Goal: Use online tool/utility: Utilize a website feature to perform a specific function

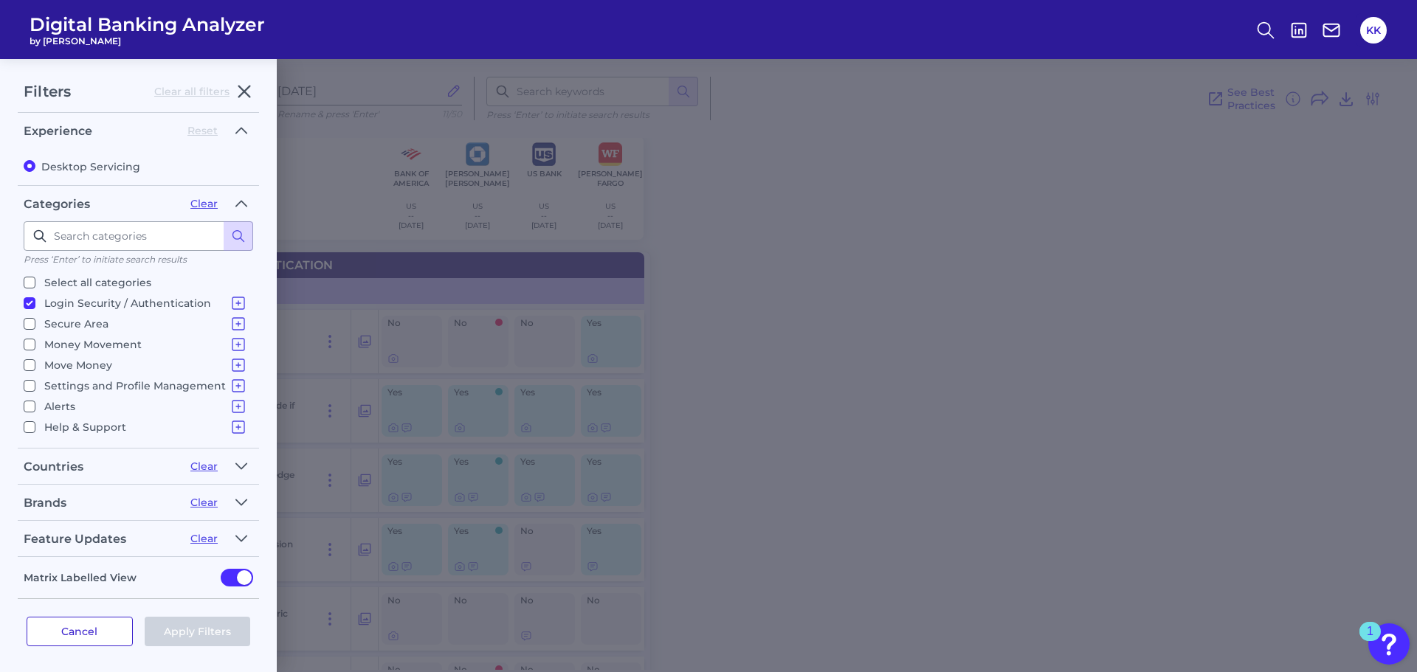
scroll to position [4, 0]
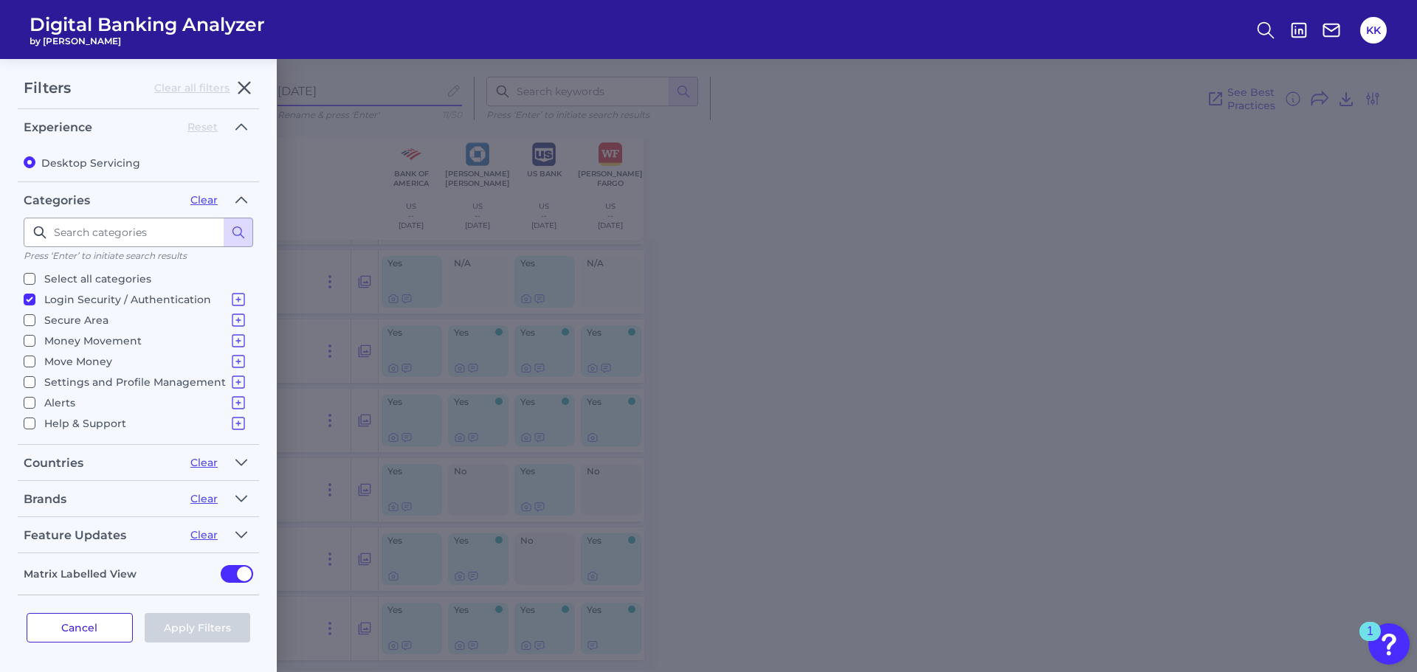
click at [91, 629] on button "Cancel" at bounding box center [80, 628] width 106 height 30
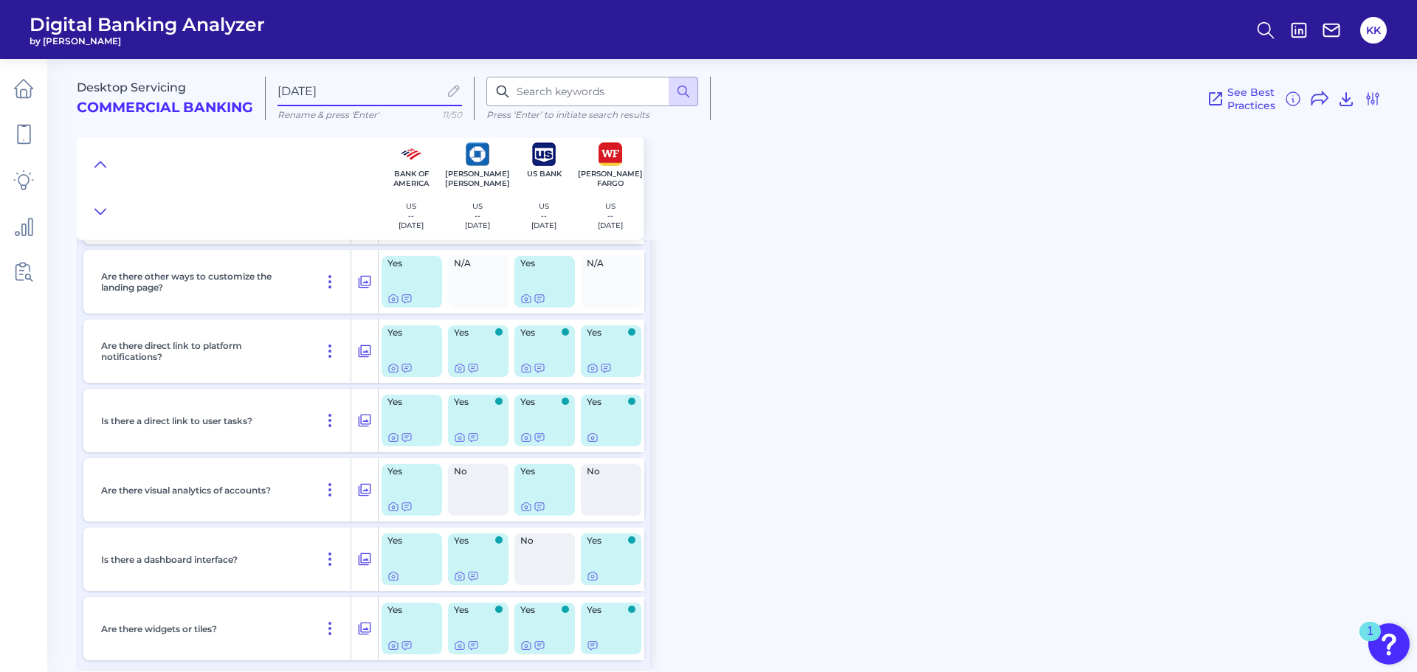
click at [80, 18] on span "Digital Banking Analyzer" at bounding box center [147, 24] width 235 height 22
click at [28, 93] on icon at bounding box center [23, 88] width 21 height 21
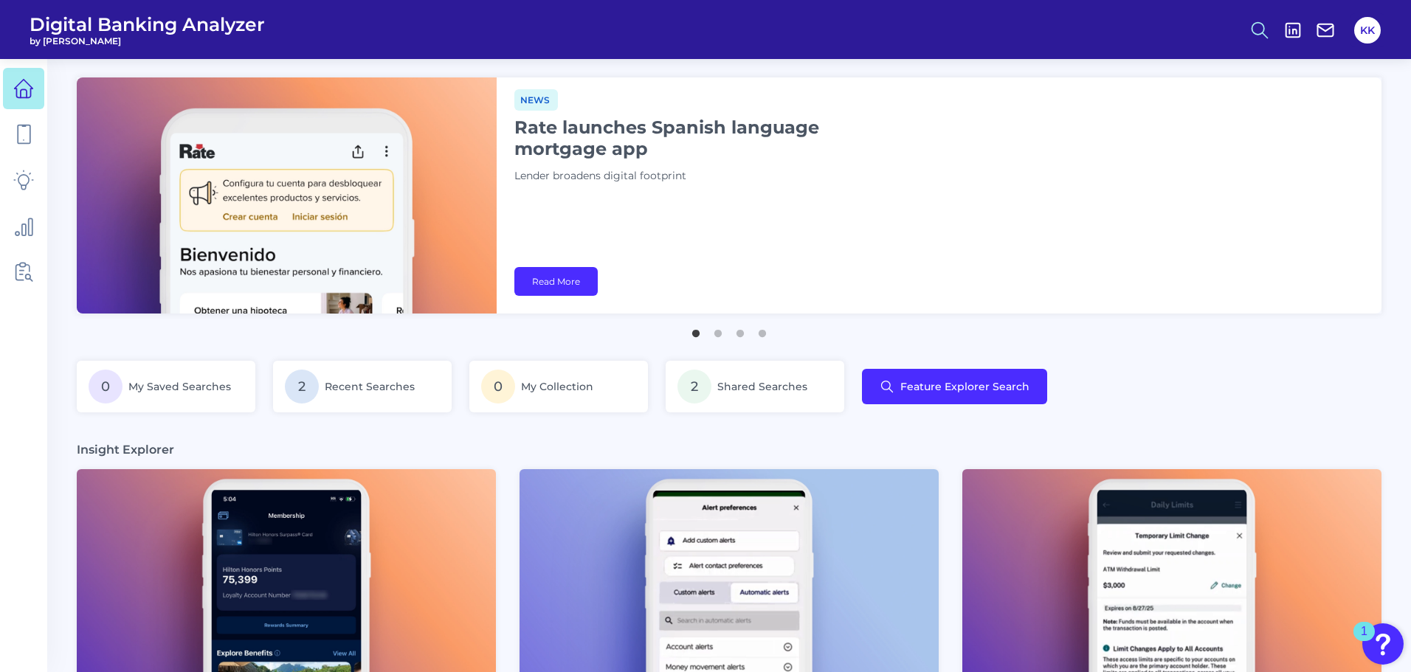
click at [1263, 31] on circle at bounding box center [1258, 28] width 12 height 12
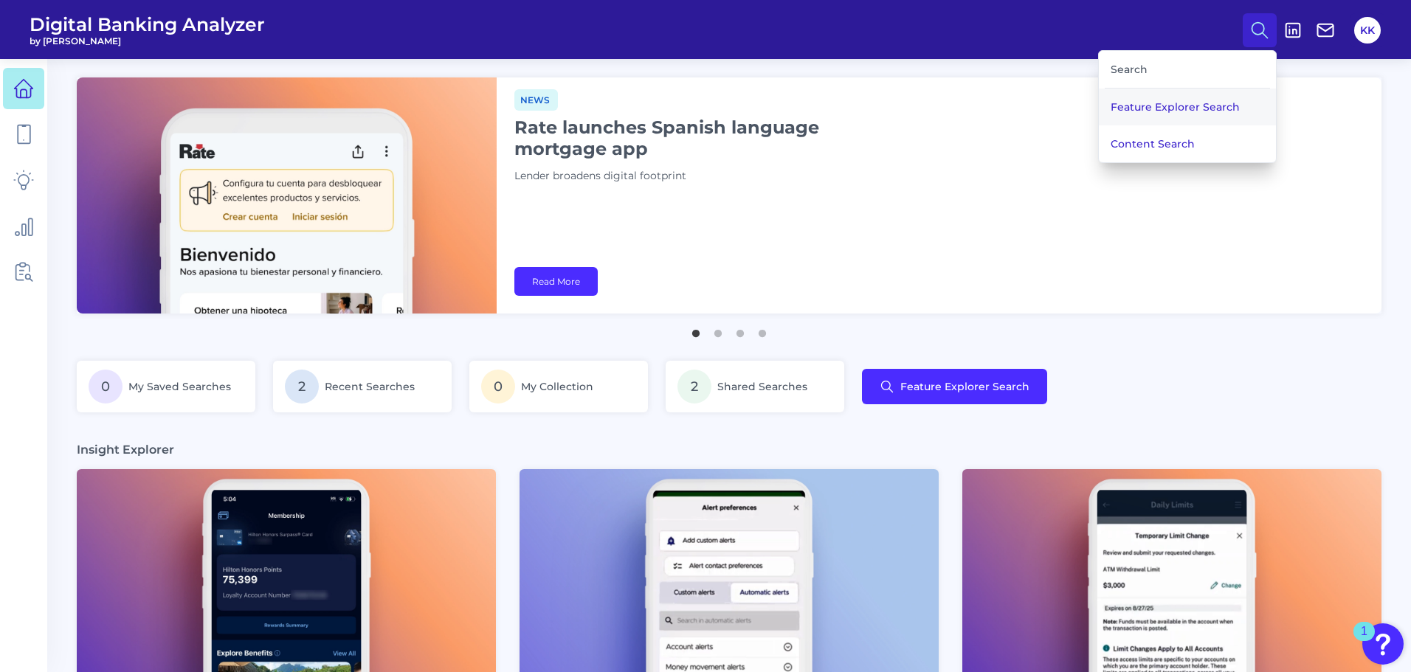
click at [1158, 110] on button "Feature Explorer Search" at bounding box center [1187, 107] width 177 height 37
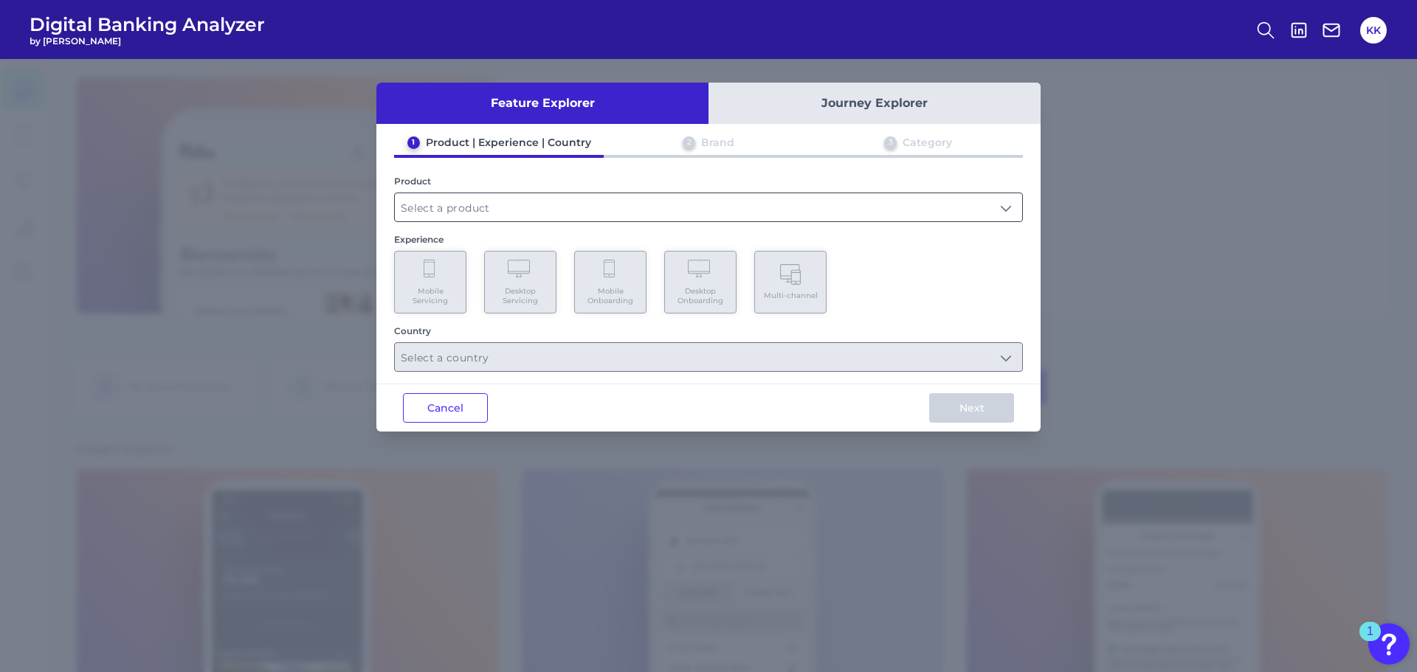
click at [488, 210] on input "text" at bounding box center [708, 207] width 627 height 28
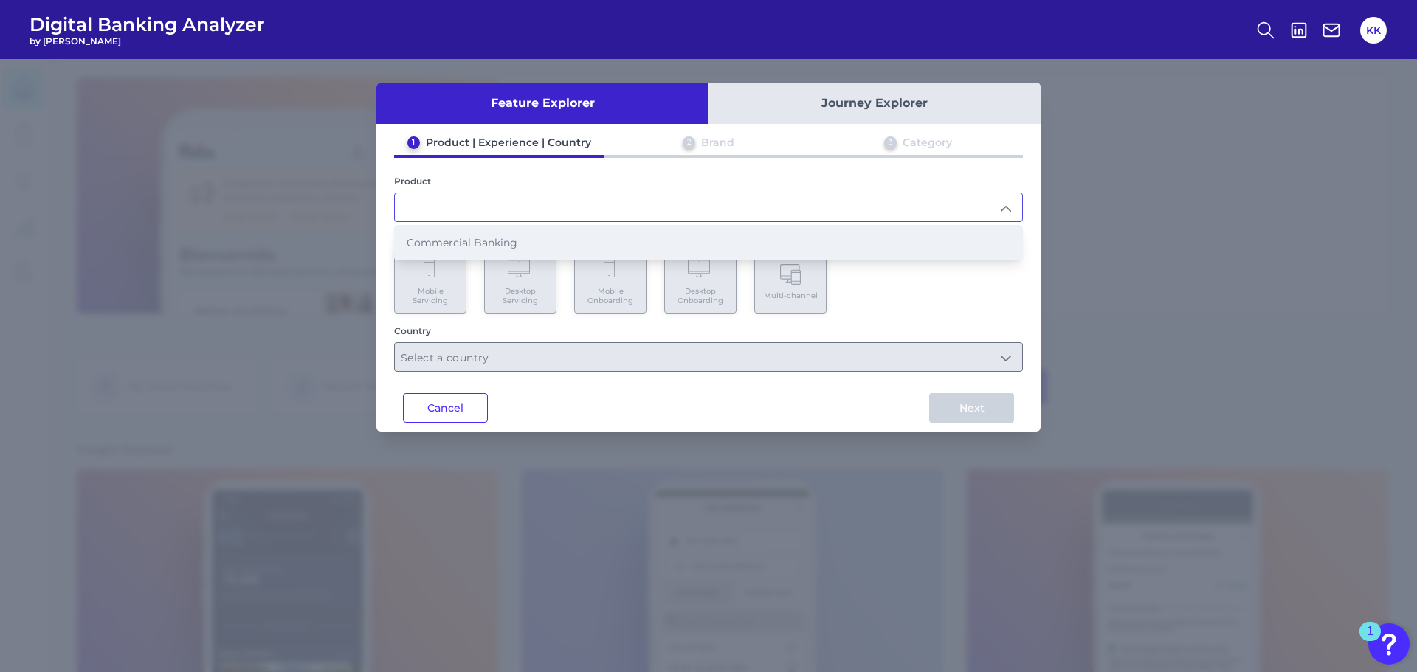
click at [443, 244] on span "Commercial Banking" at bounding box center [462, 242] width 111 height 13
type input "Commercial Banking"
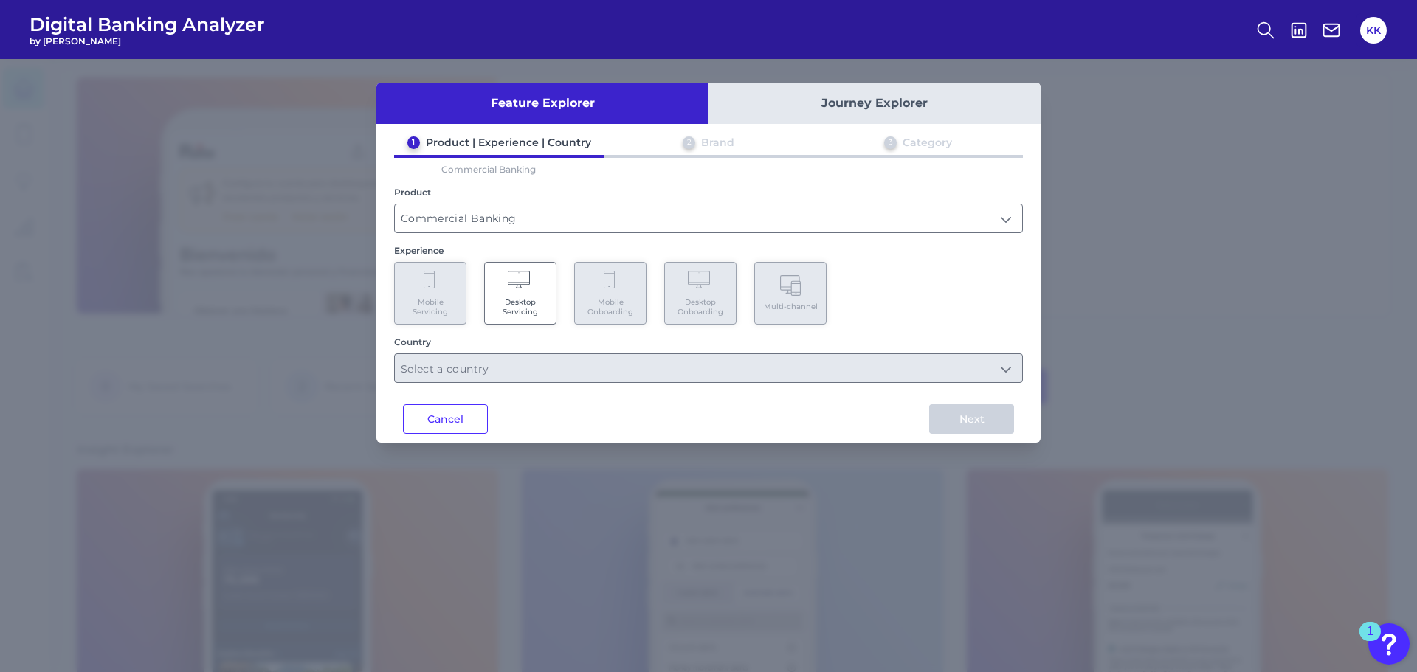
click at [529, 291] on Servicing "Desktop Servicing" at bounding box center [520, 293] width 72 height 63
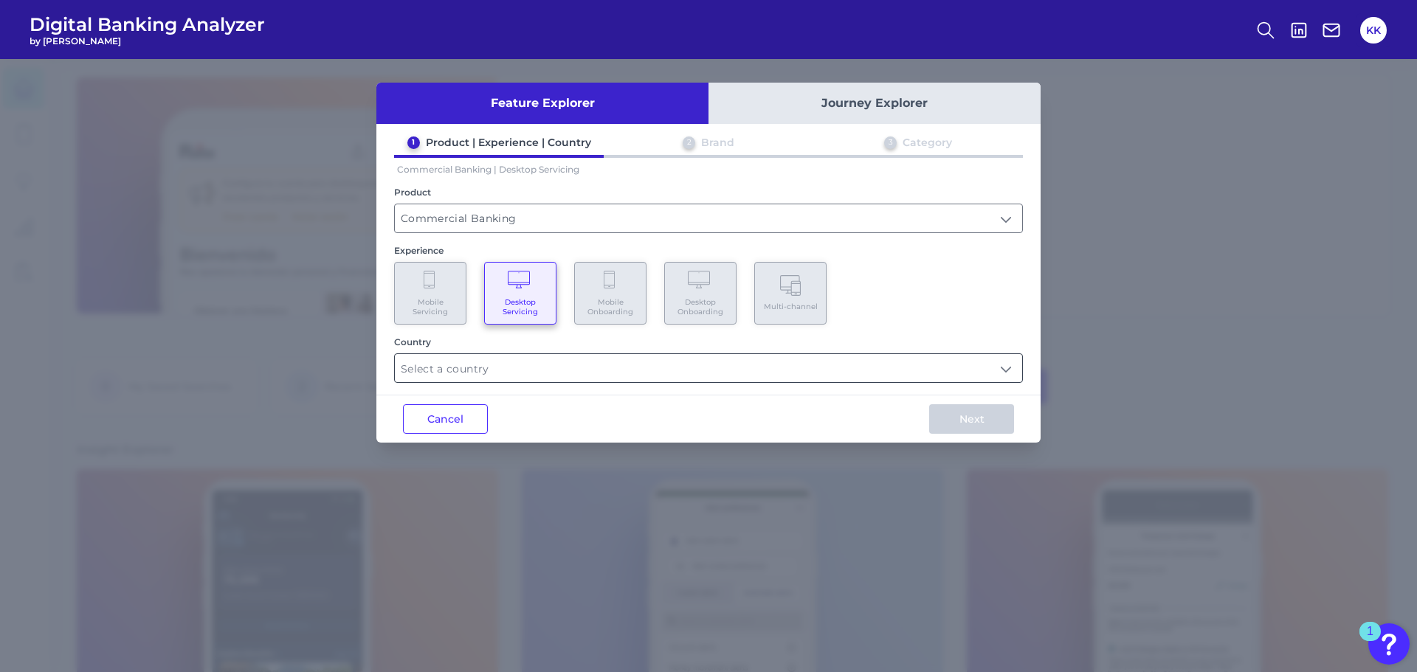
click at [478, 373] on input "text" at bounding box center [708, 368] width 627 height 28
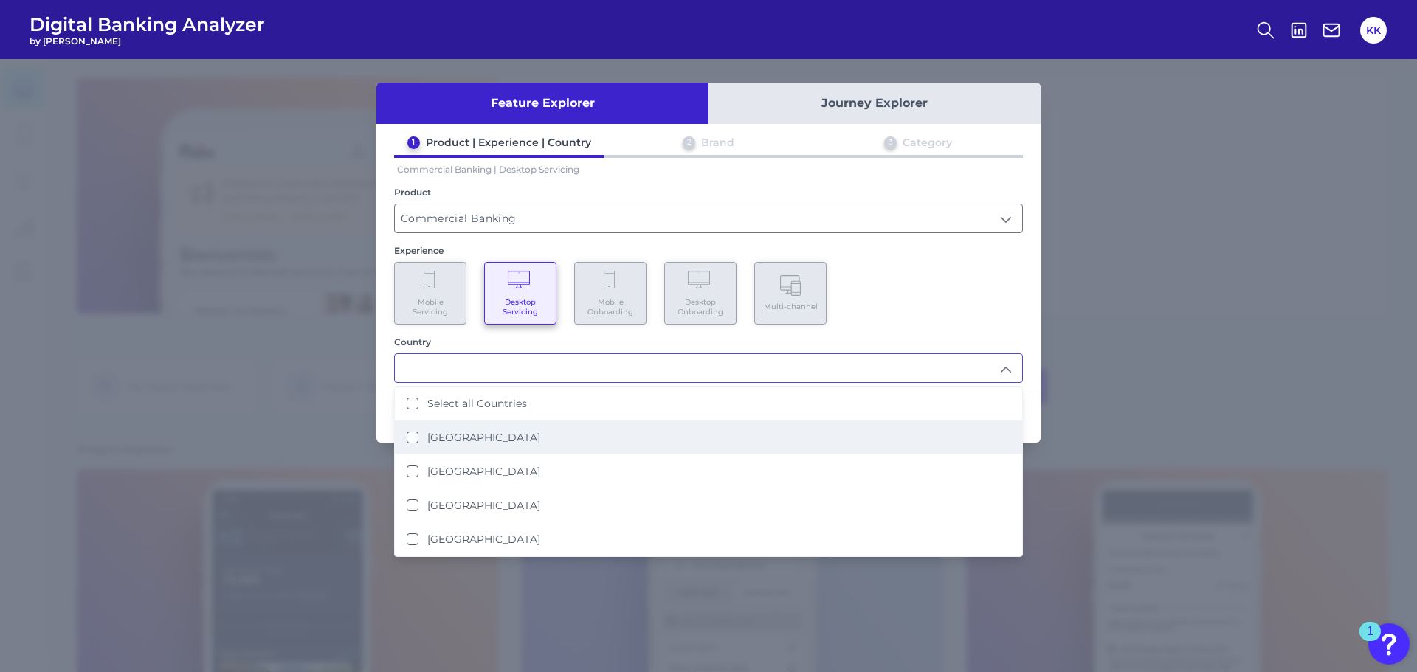
click at [415, 442] on States "[GEOGRAPHIC_DATA]" at bounding box center [413, 438] width 12 height 12
type input "[GEOGRAPHIC_DATA]"
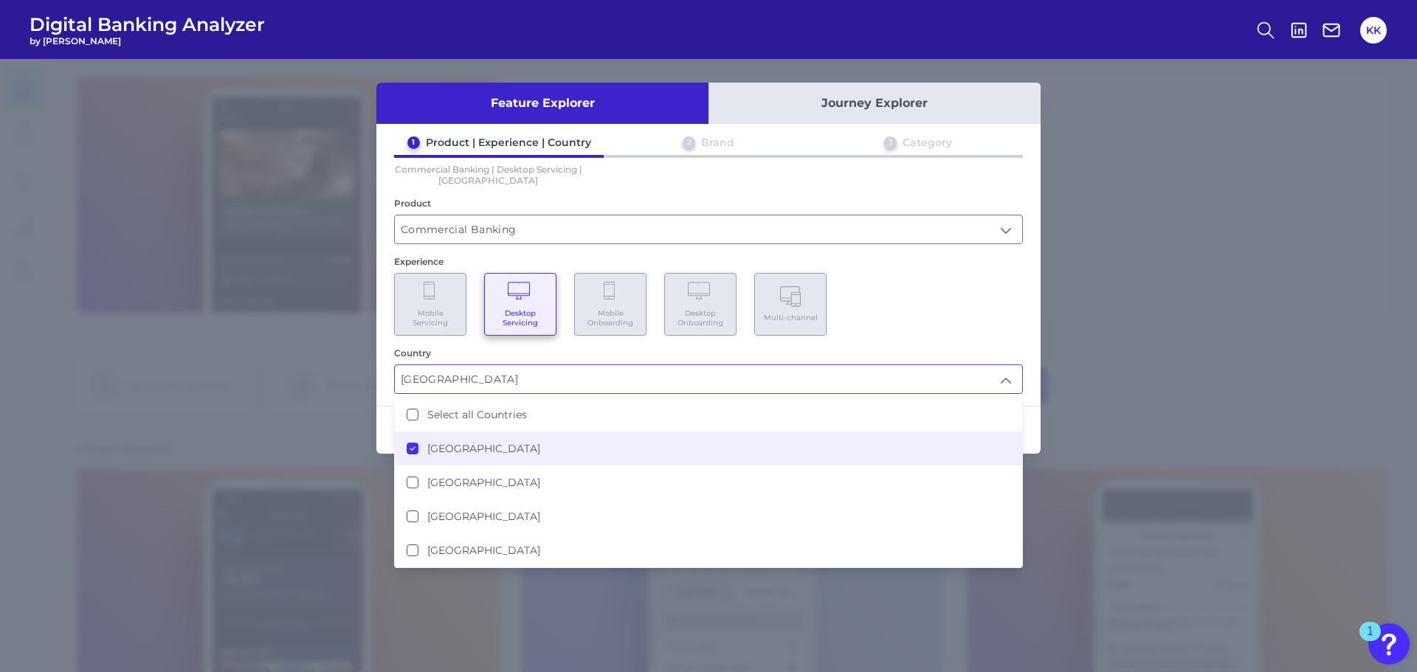
click at [921, 334] on div "Mobile Servicing Desktop Servicing Mobile Onboarding Desktop Onboarding Multi-c…" at bounding box center [708, 304] width 629 height 63
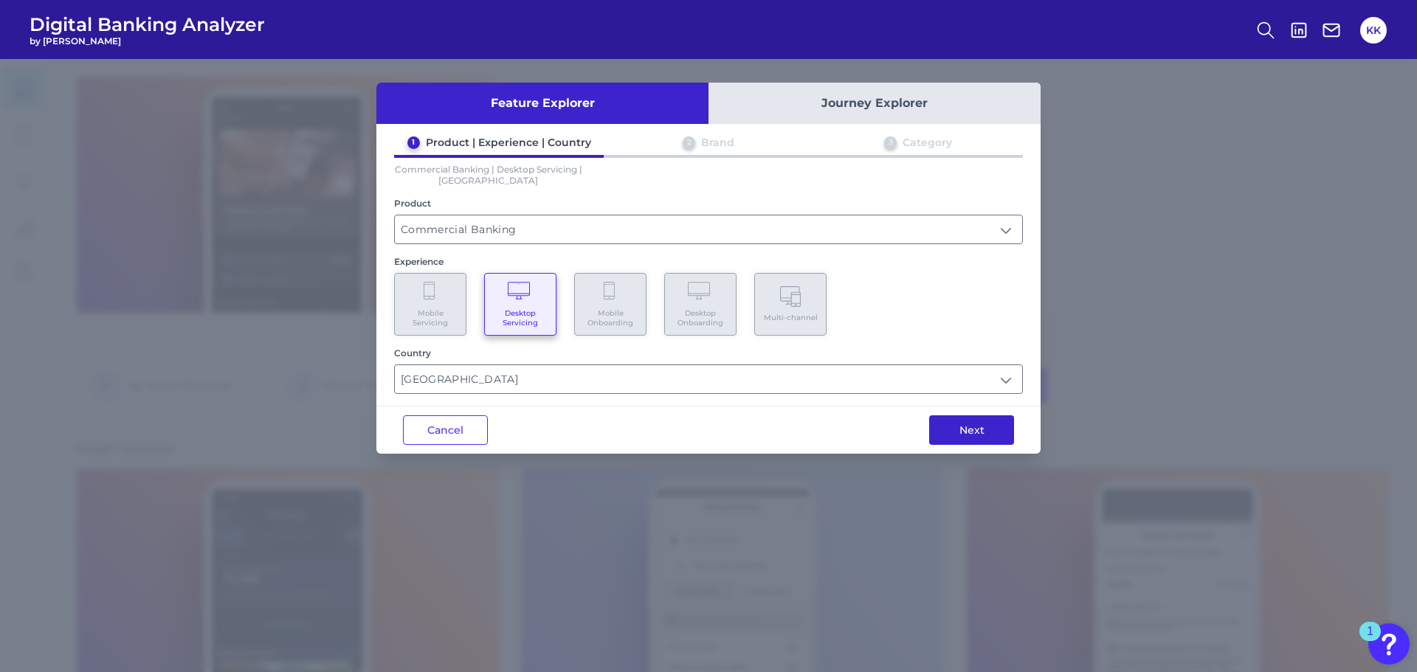
click at [979, 438] on button "Next" at bounding box center [971, 430] width 85 height 30
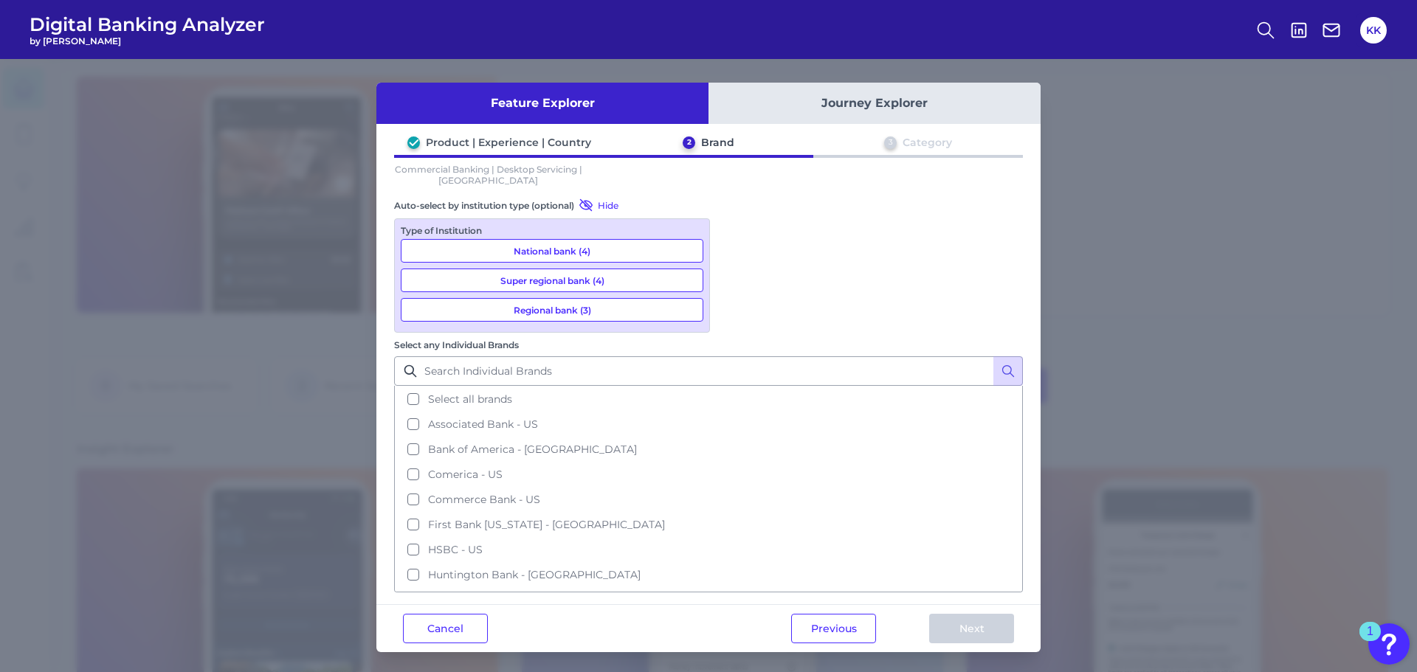
click at [547, 252] on button "National bank (4)" at bounding box center [552, 251] width 303 height 24
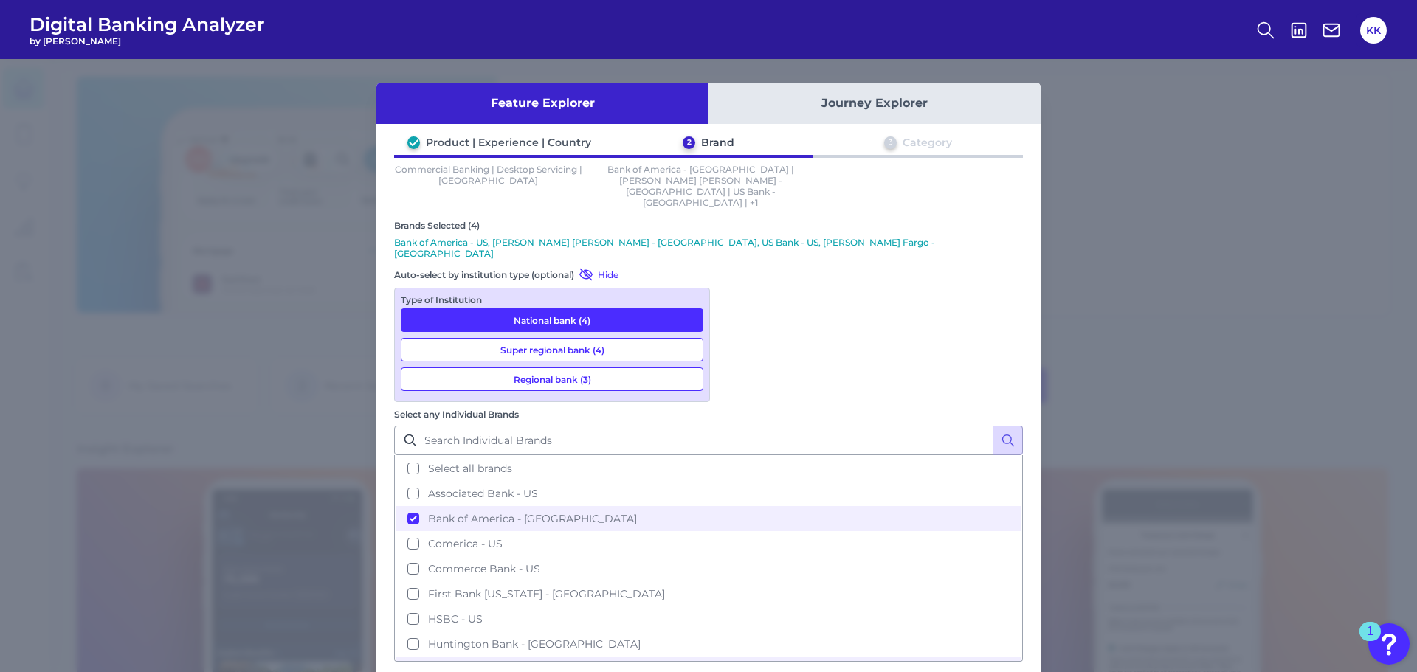
click at [567, 367] on button "Regional bank (3)" at bounding box center [552, 379] width 303 height 24
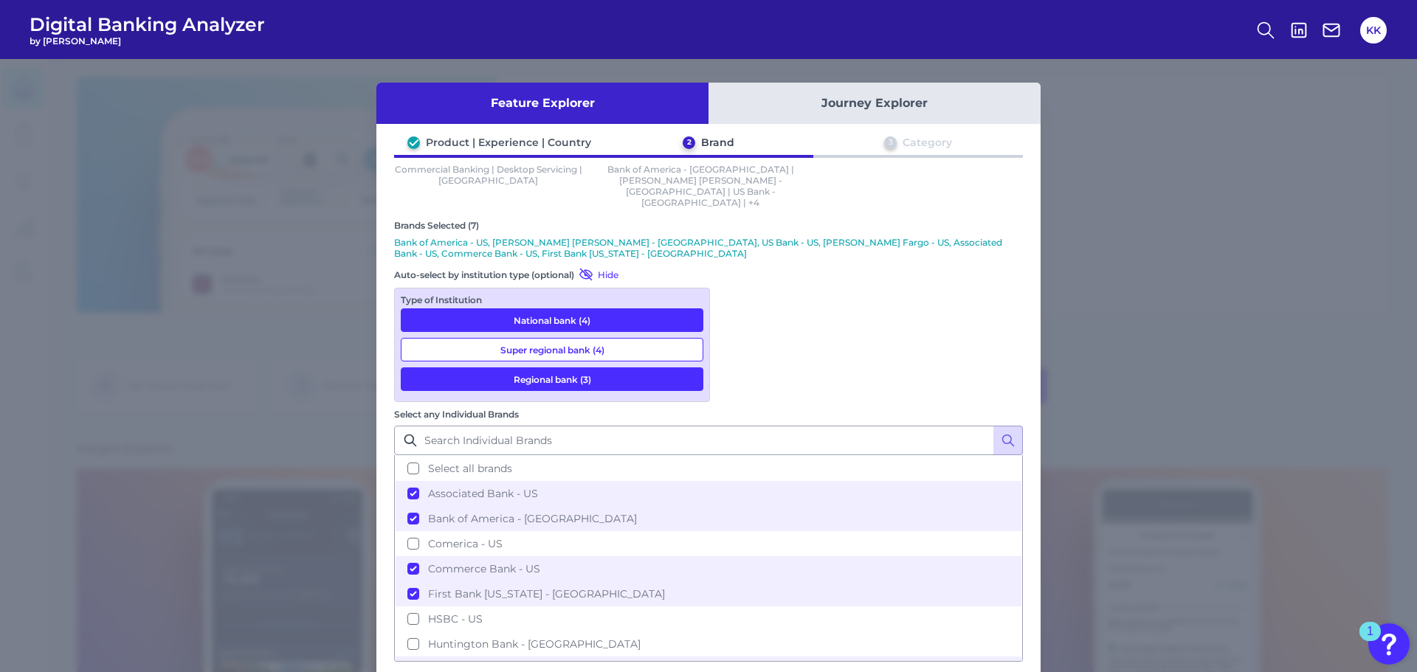
click at [572, 338] on button "Super regional bank (4)" at bounding box center [552, 350] width 303 height 24
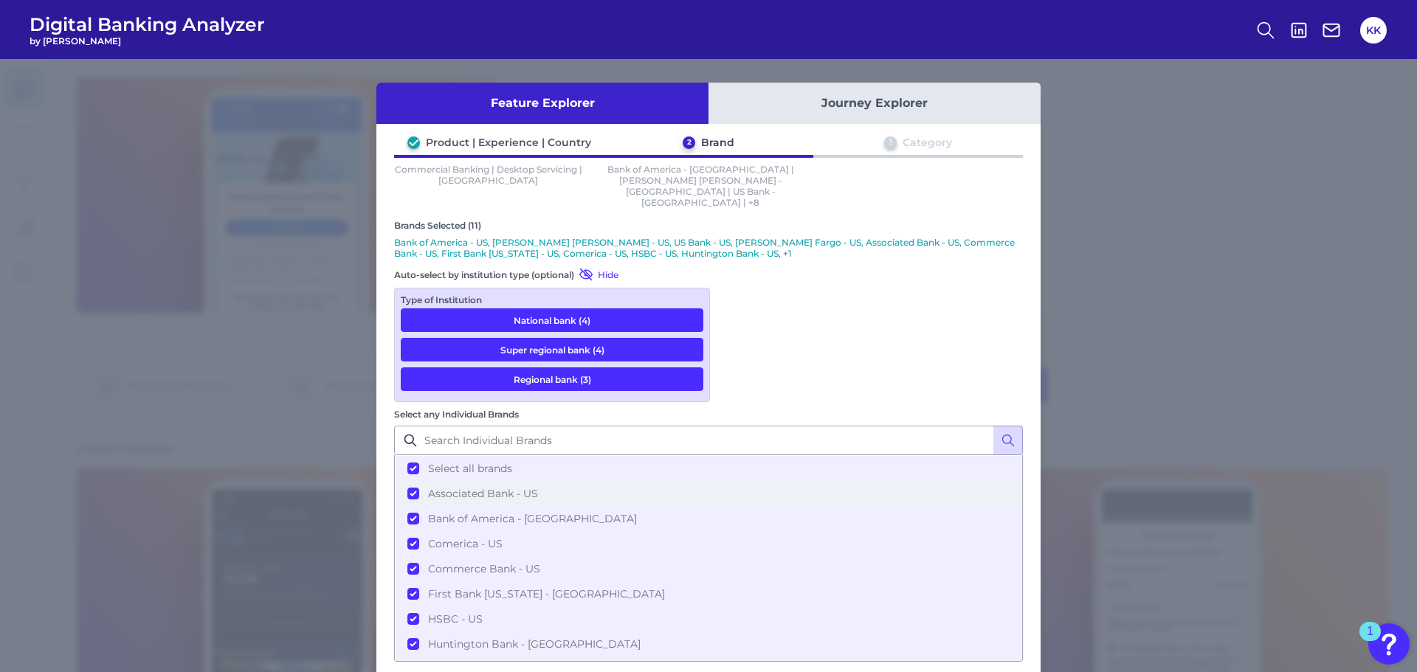
click at [733, 481] on button "Associated Bank - US" at bounding box center [709, 493] width 626 height 25
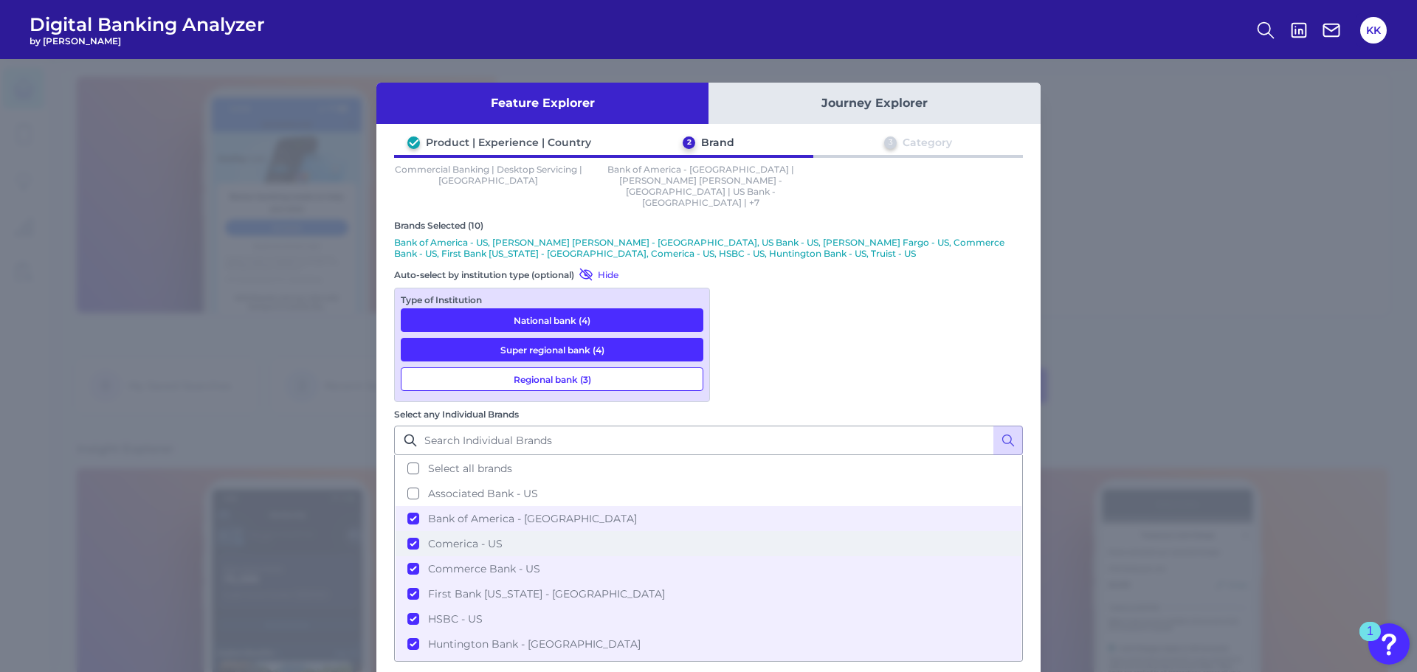
click at [734, 531] on button "Comerica - US" at bounding box center [709, 543] width 626 height 25
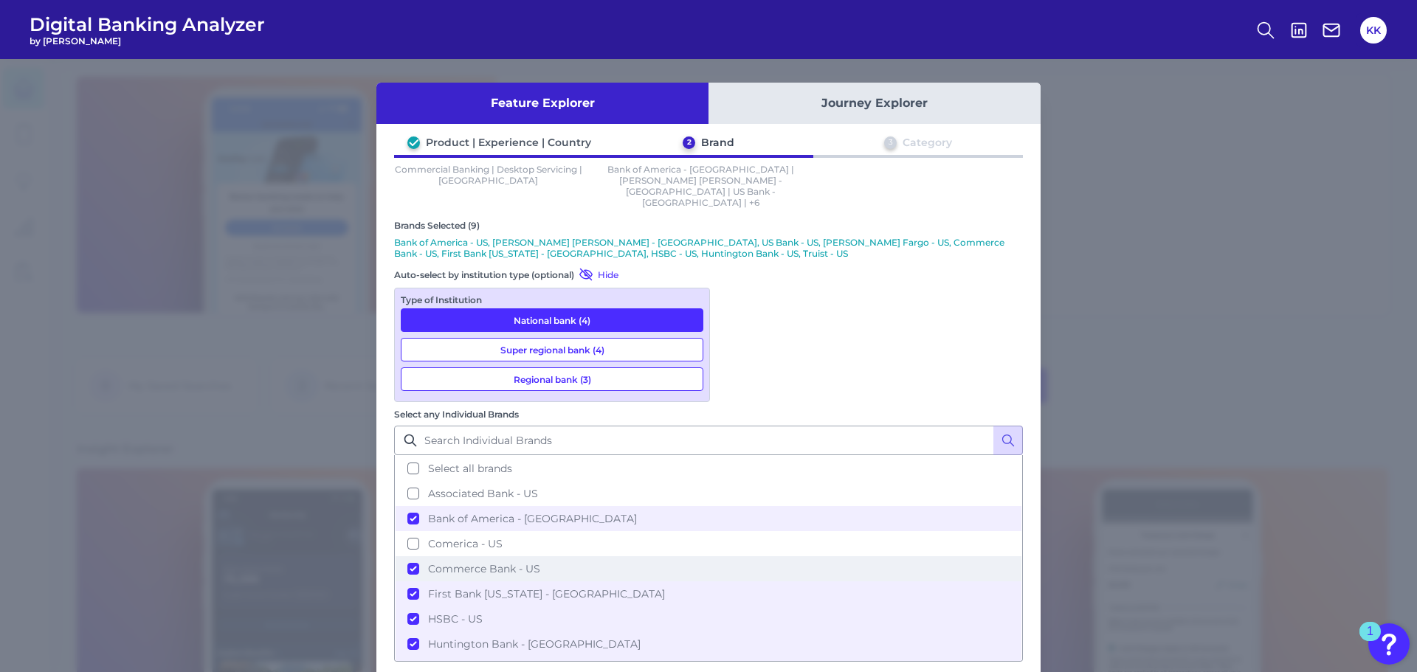
click at [736, 556] on button "Commerce Bank - US" at bounding box center [709, 568] width 626 height 25
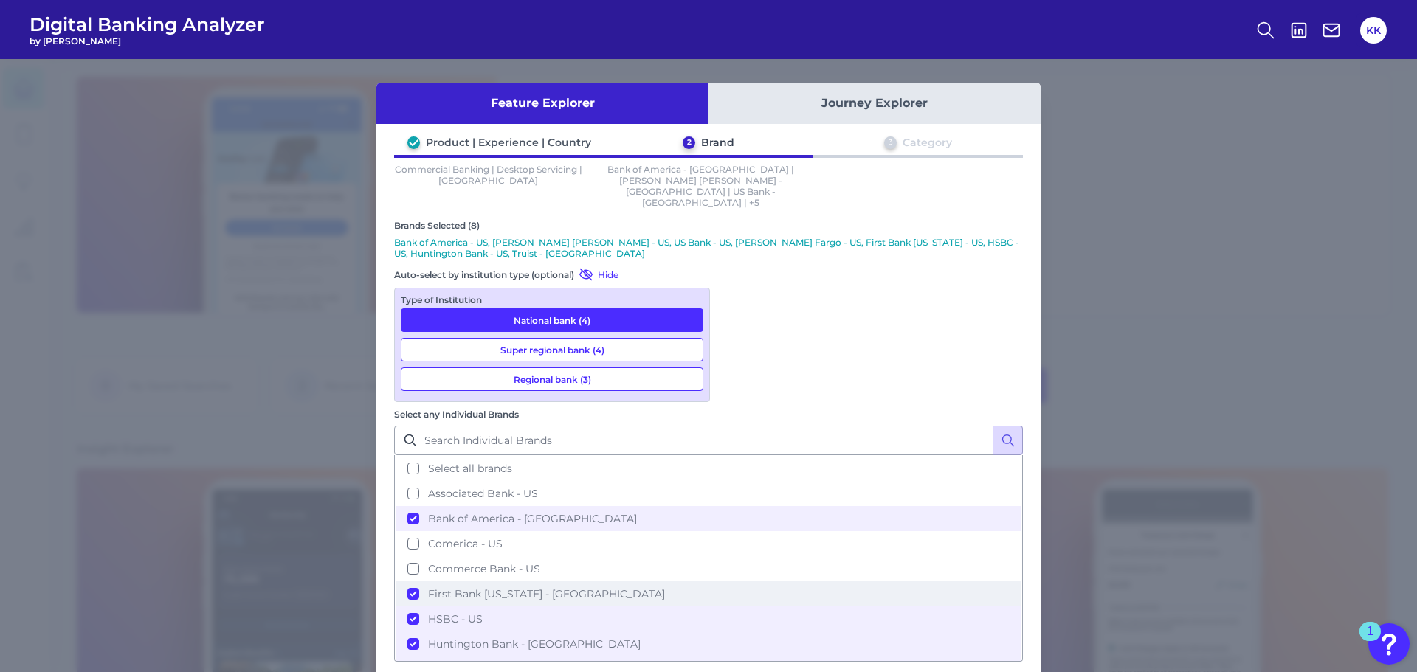
click at [737, 581] on button "First Bank [US_STATE] - [GEOGRAPHIC_DATA]" at bounding box center [709, 593] width 626 height 25
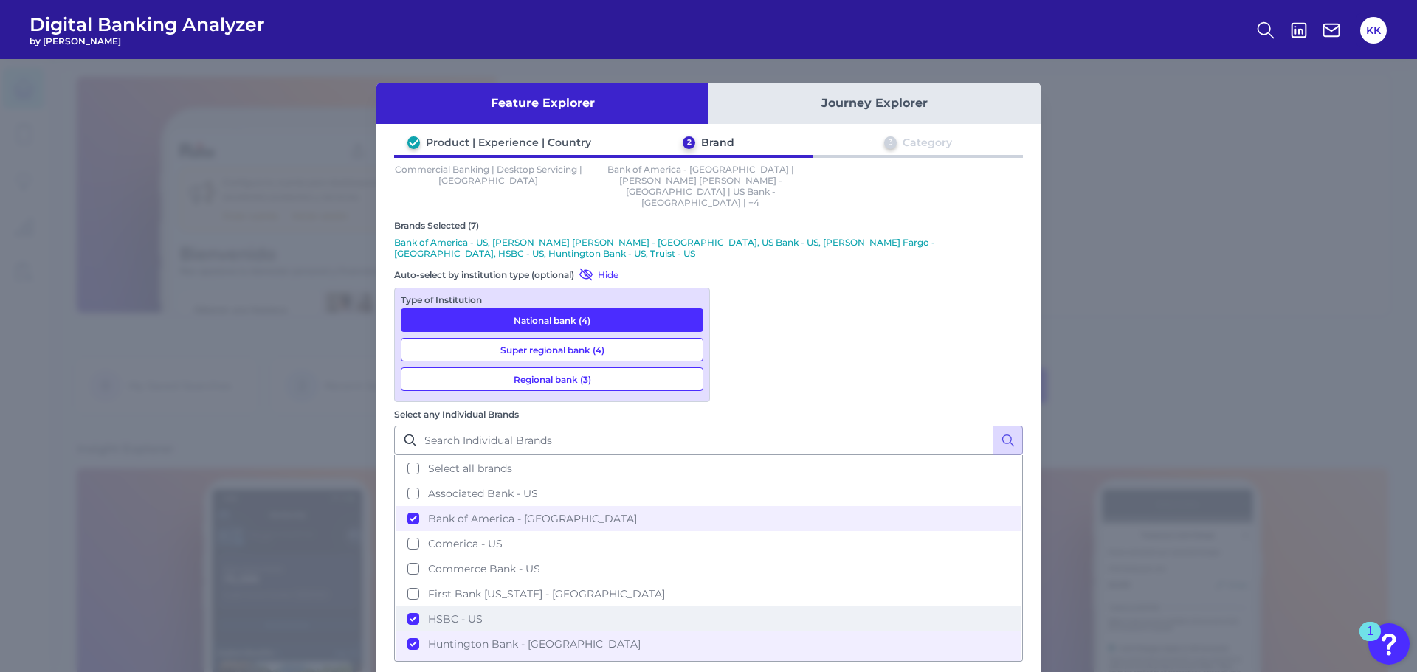
click at [734, 607] on button "HSBC - US" at bounding box center [709, 619] width 626 height 25
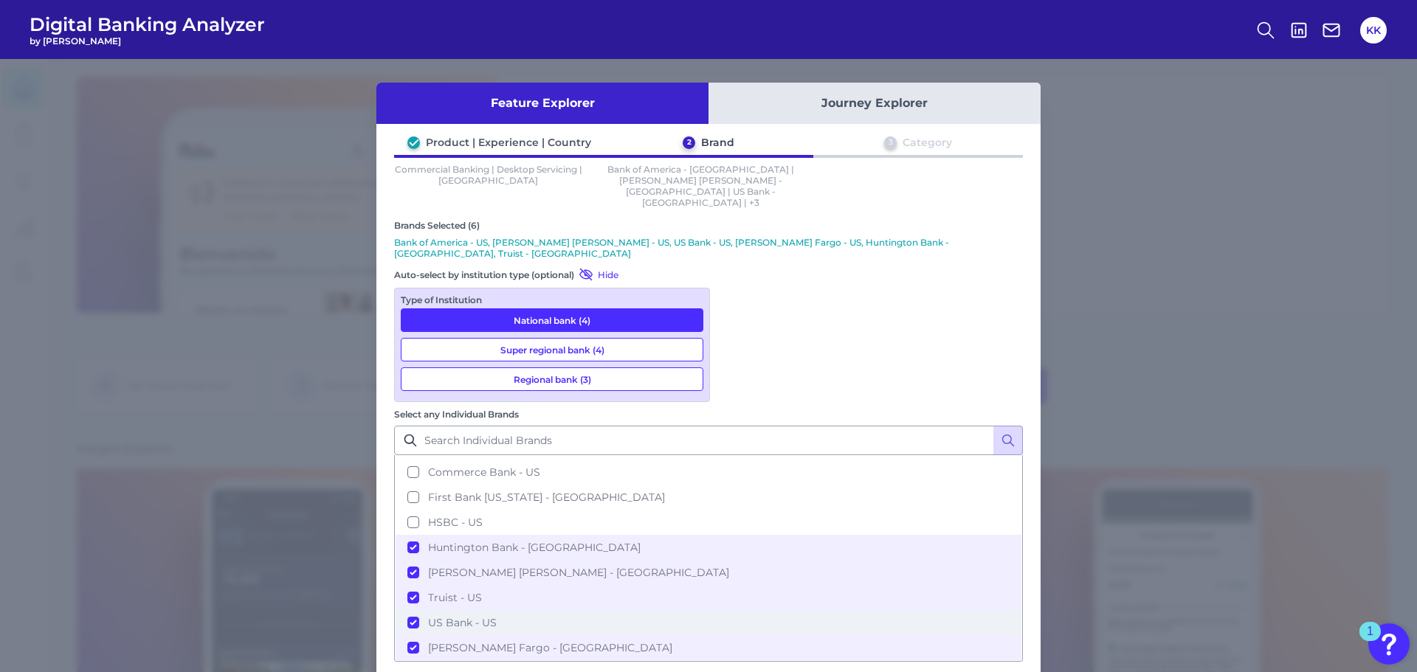
scroll to position [0, 0]
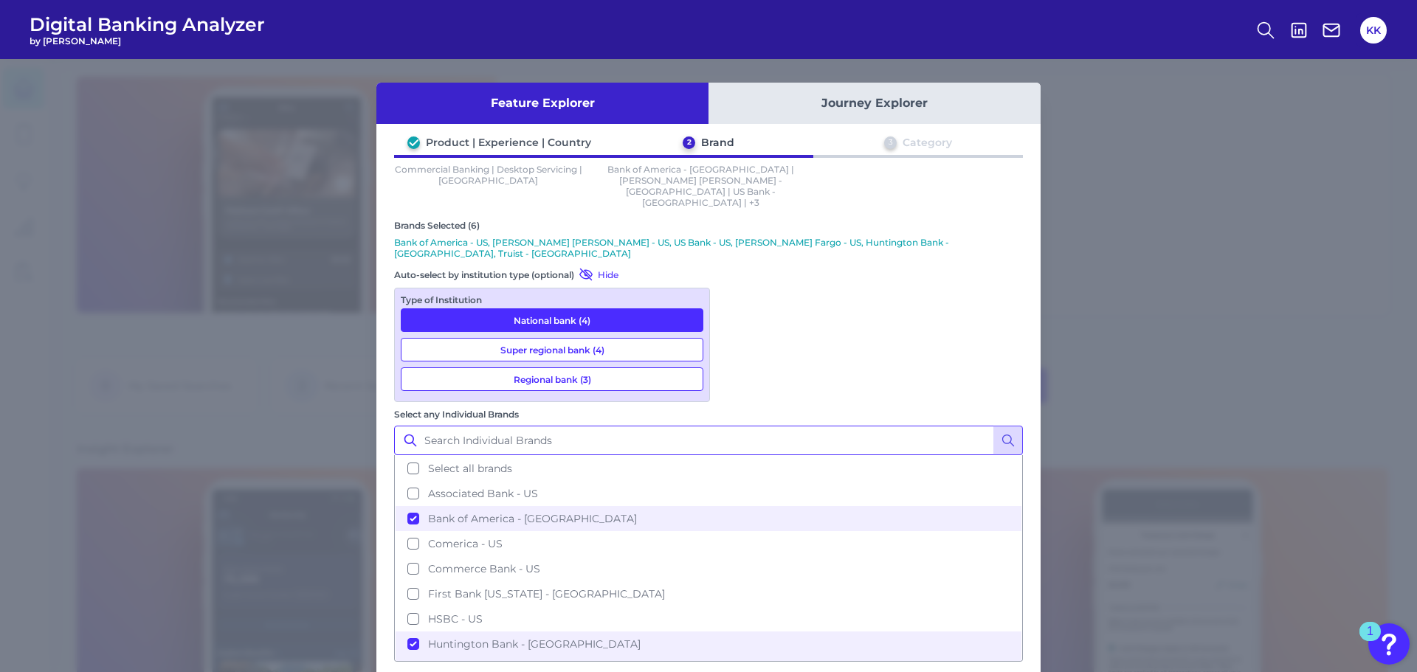
click at [792, 426] on input "Select any Individual Brands" at bounding box center [708, 441] width 629 height 30
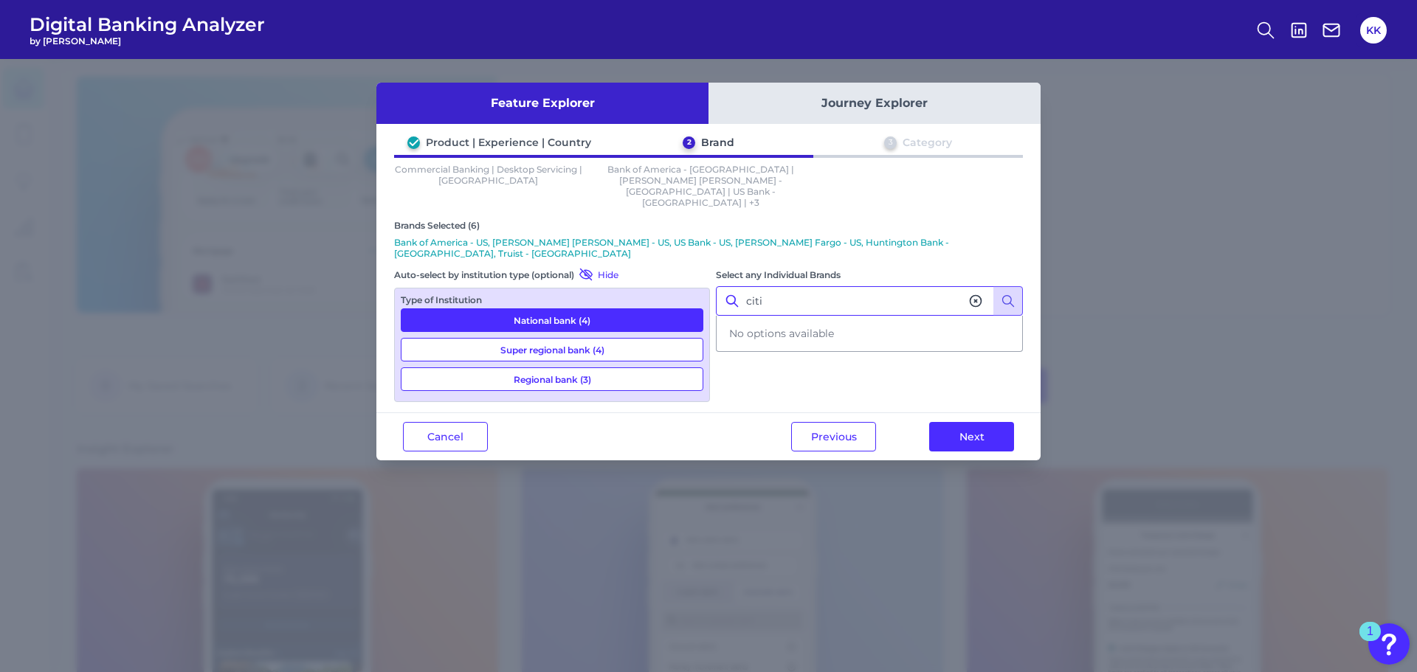
type input "citi"
click at [769, 338] on div "Select any Individual Brands citi No options available" at bounding box center [869, 334] width 307 height 134
click at [973, 294] on icon at bounding box center [975, 301] width 15 height 15
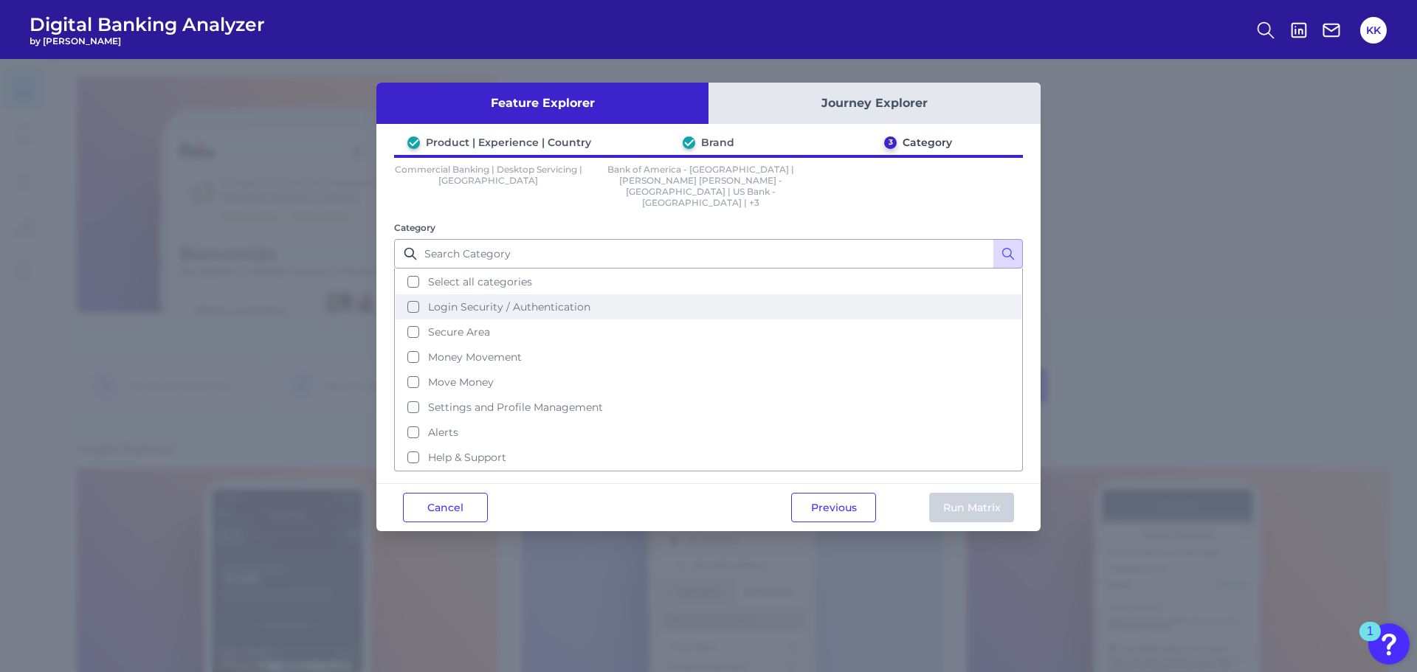
click at [415, 294] on button "Login Security / Authentication" at bounding box center [709, 306] width 626 height 25
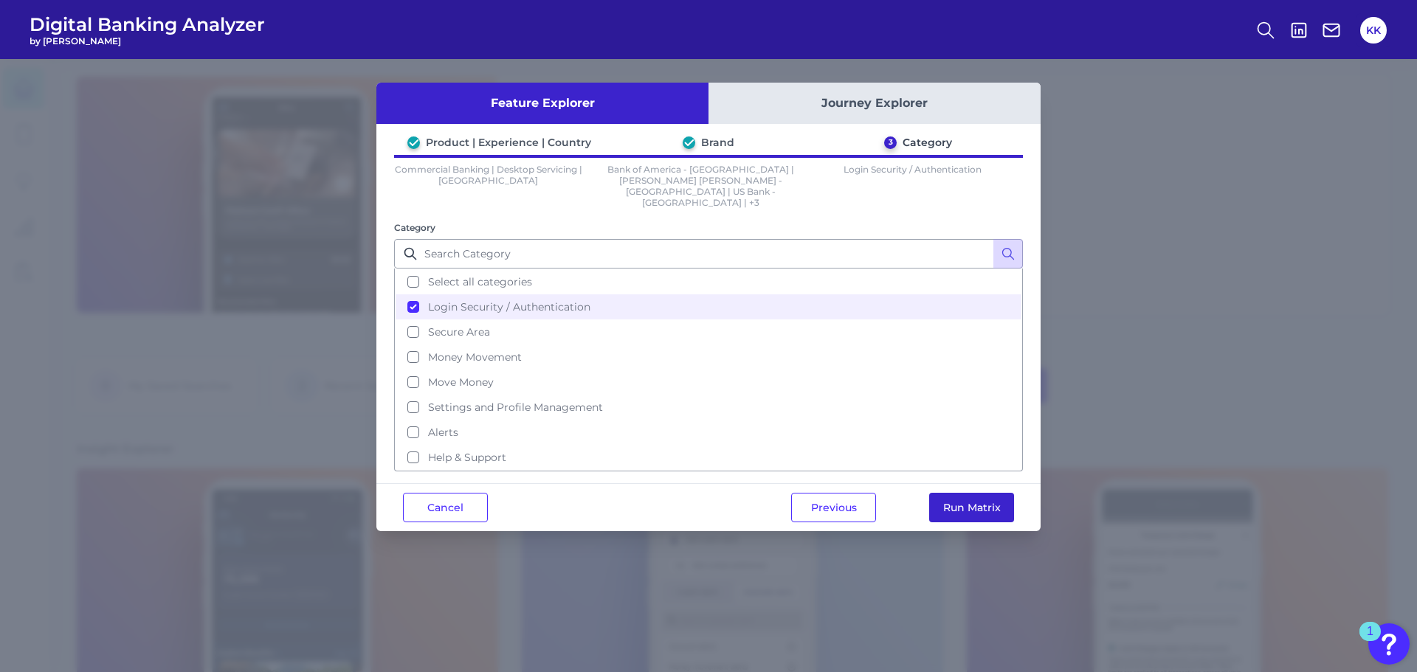
click at [959, 493] on button "Run Matrix" at bounding box center [971, 508] width 85 height 30
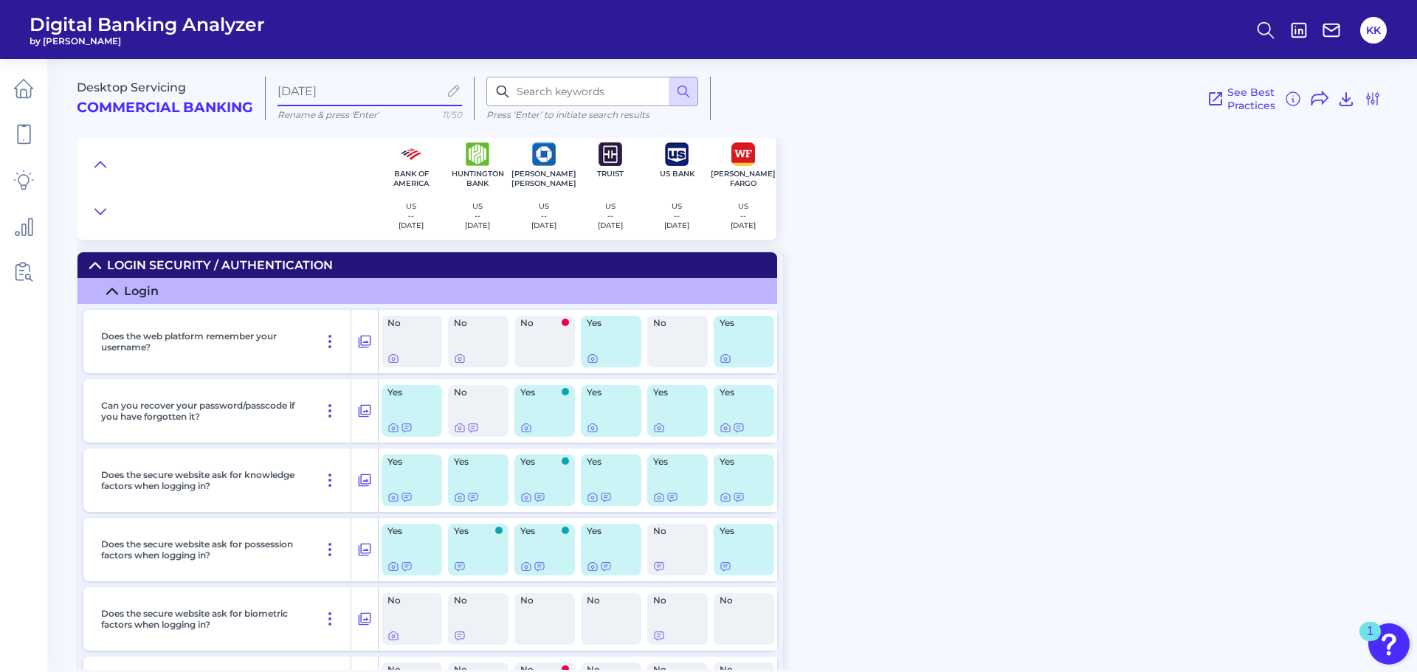
click at [399, 87] on input "[DATE]" at bounding box center [357, 91] width 161 height 14
type input "A"
type input "Auth offerings"
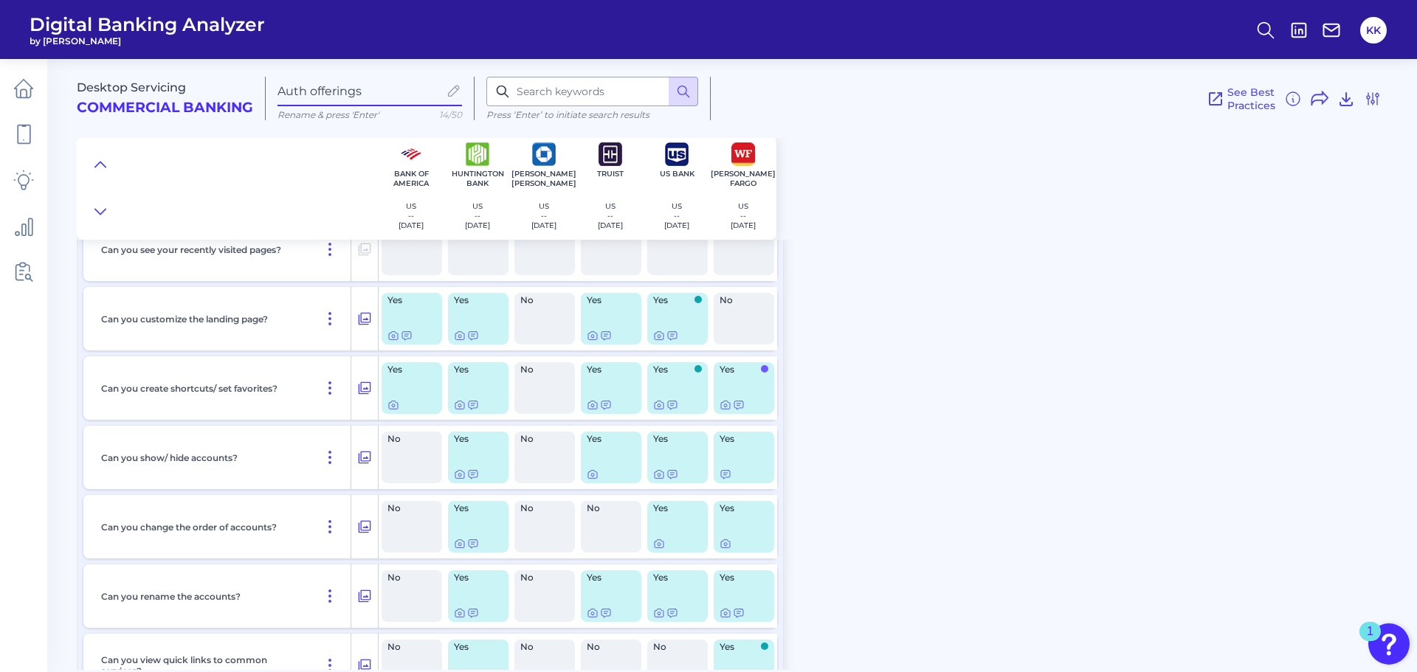
scroll to position [1402, 0]
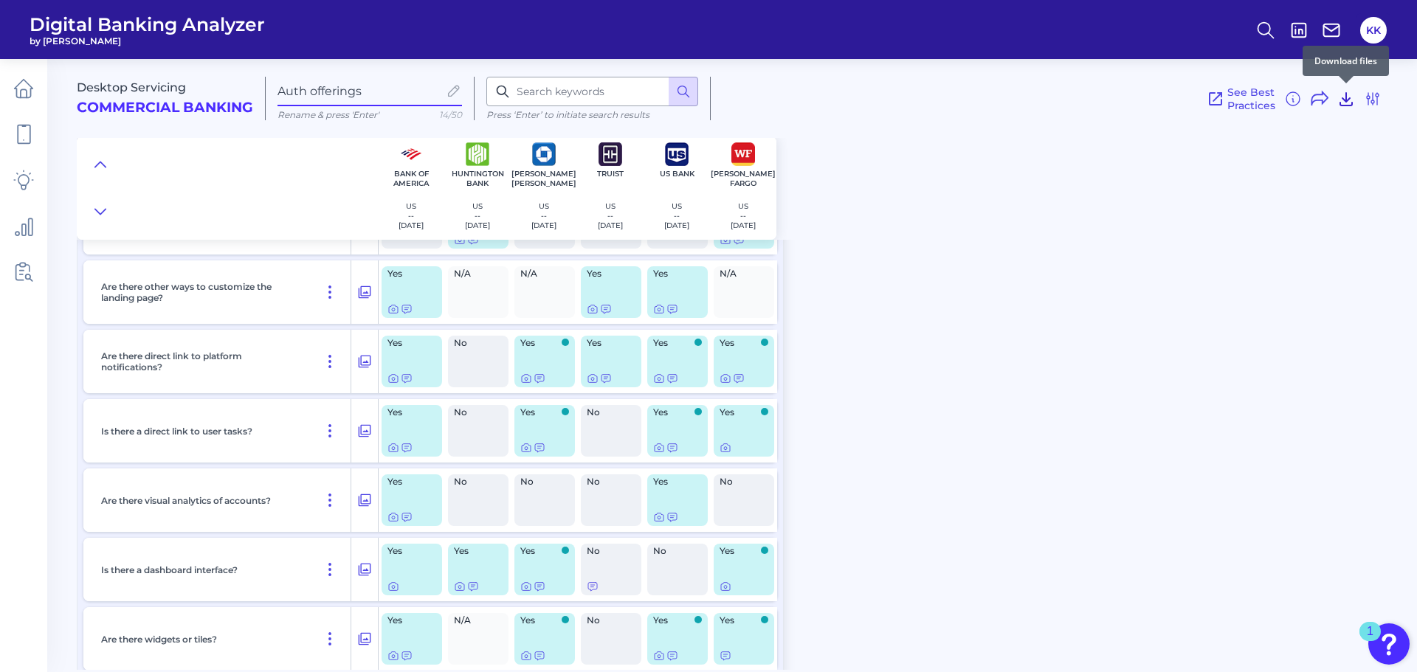
click at [1347, 102] on icon at bounding box center [1346, 99] width 18 height 18
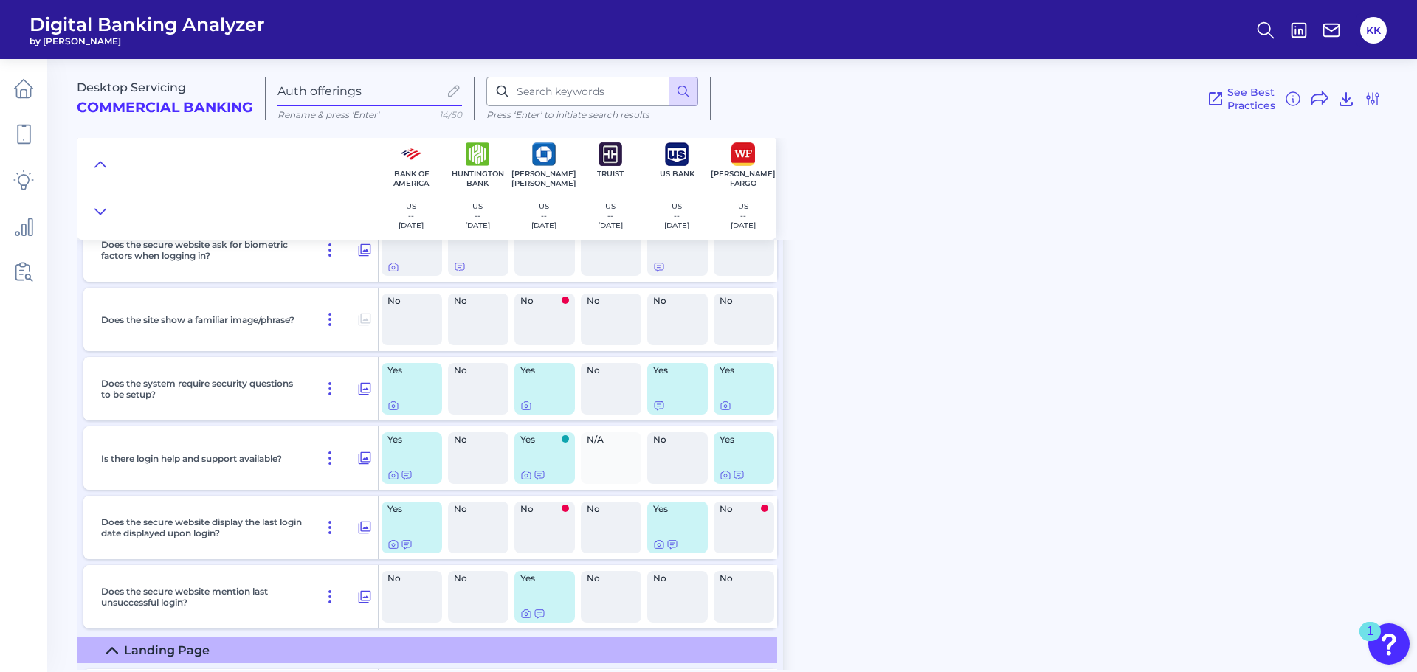
scroll to position [0, 0]
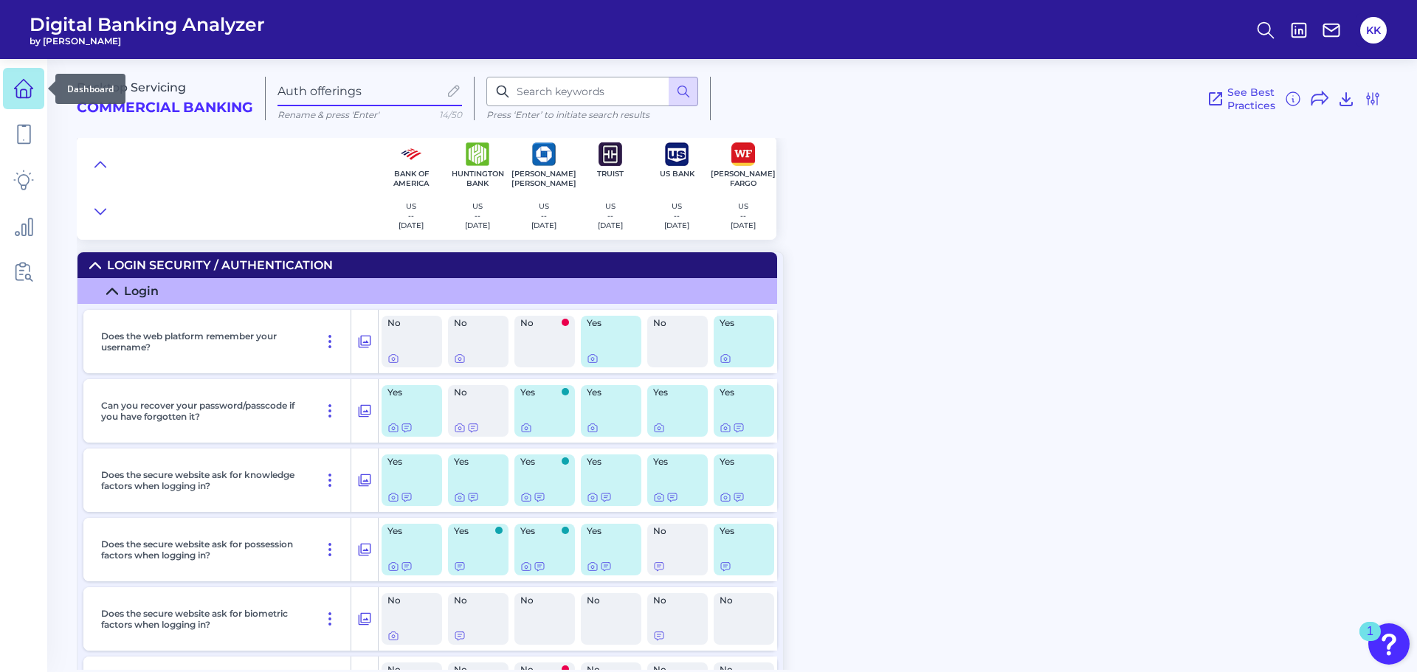
click at [32, 89] on icon at bounding box center [23, 88] width 21 height 21
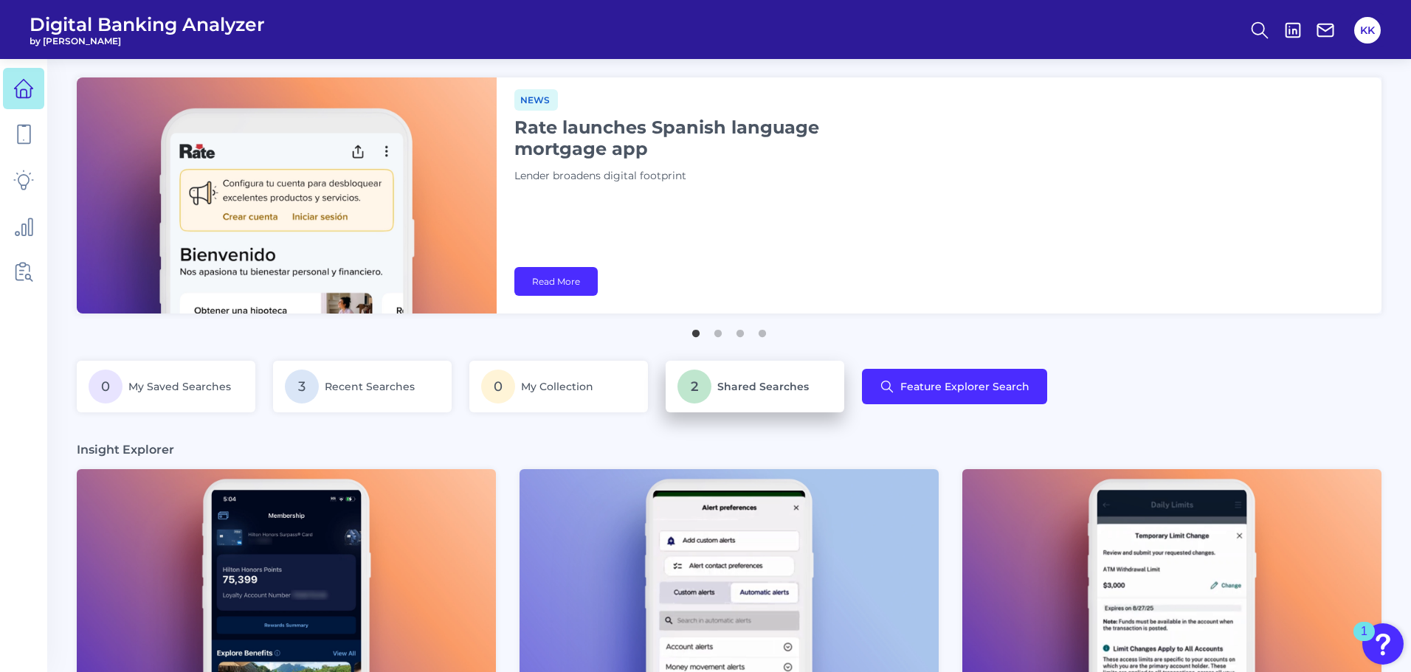
click at [778, 381] on span "Shared Searches" at bounding box center [762, 386] width 91 height 13
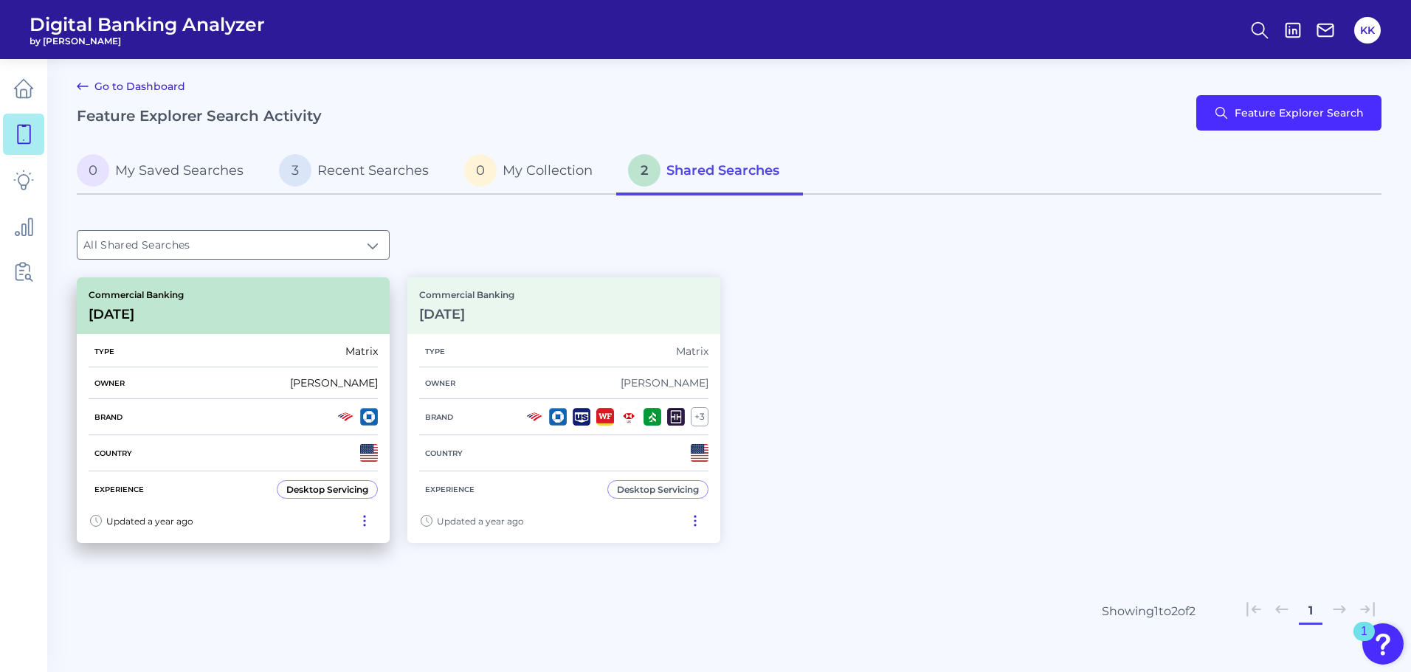
click at [367, 521] on icon at bounding box center [364, 521] width 15 height 15
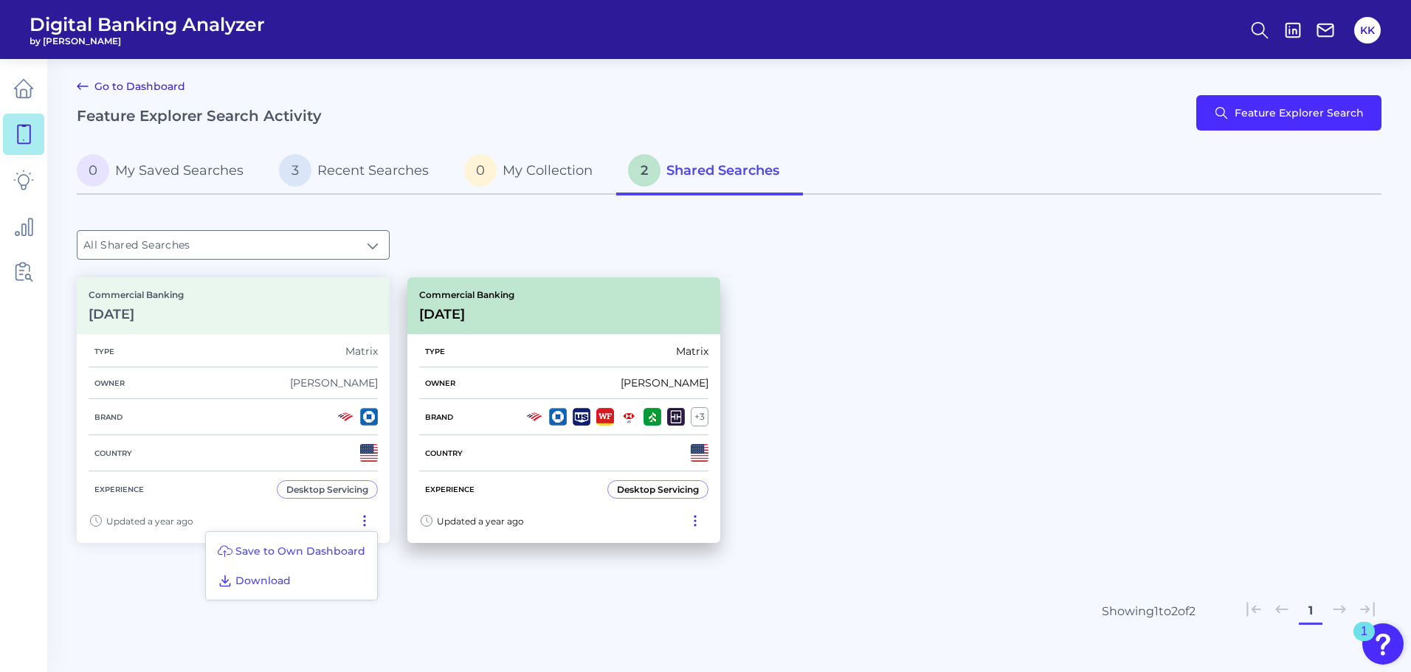
click at [694, 522] on icon at bounding box center [695, 521] width 15 height 15
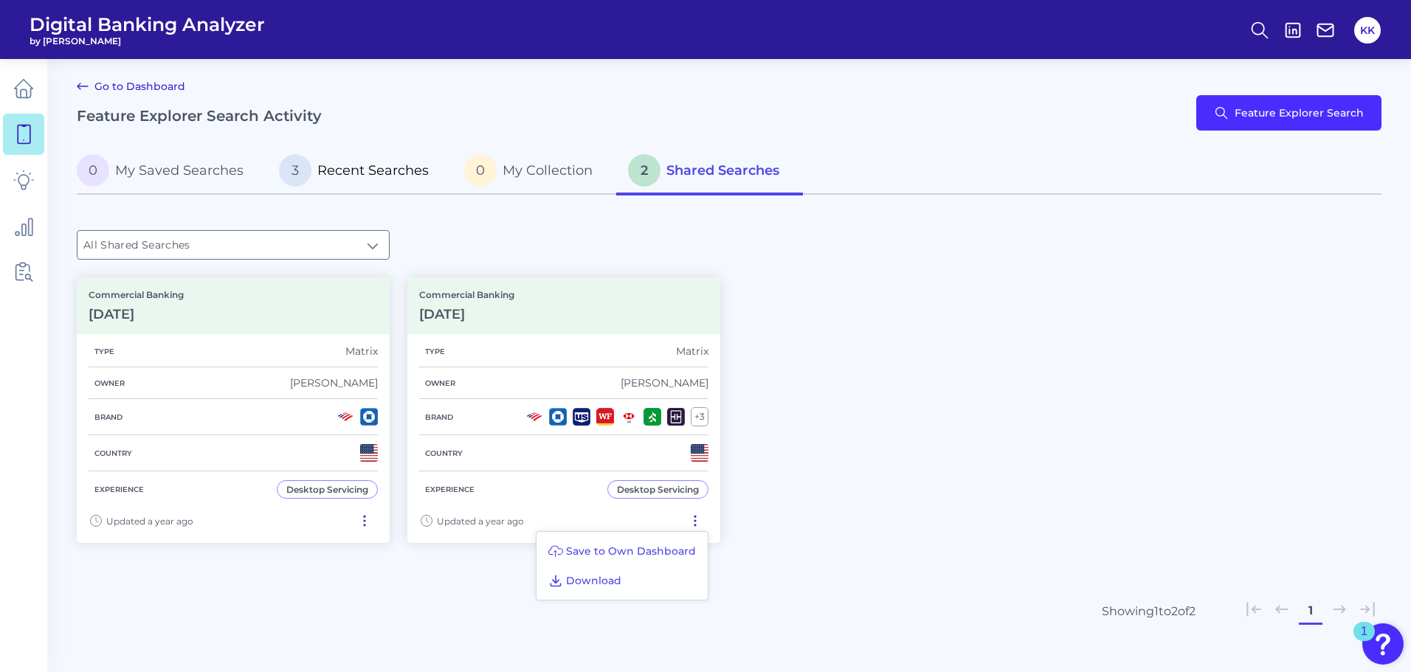
click at [321, 179] on p "3 Recent Searches" at bounding box center [354, 170] width 150 height 32
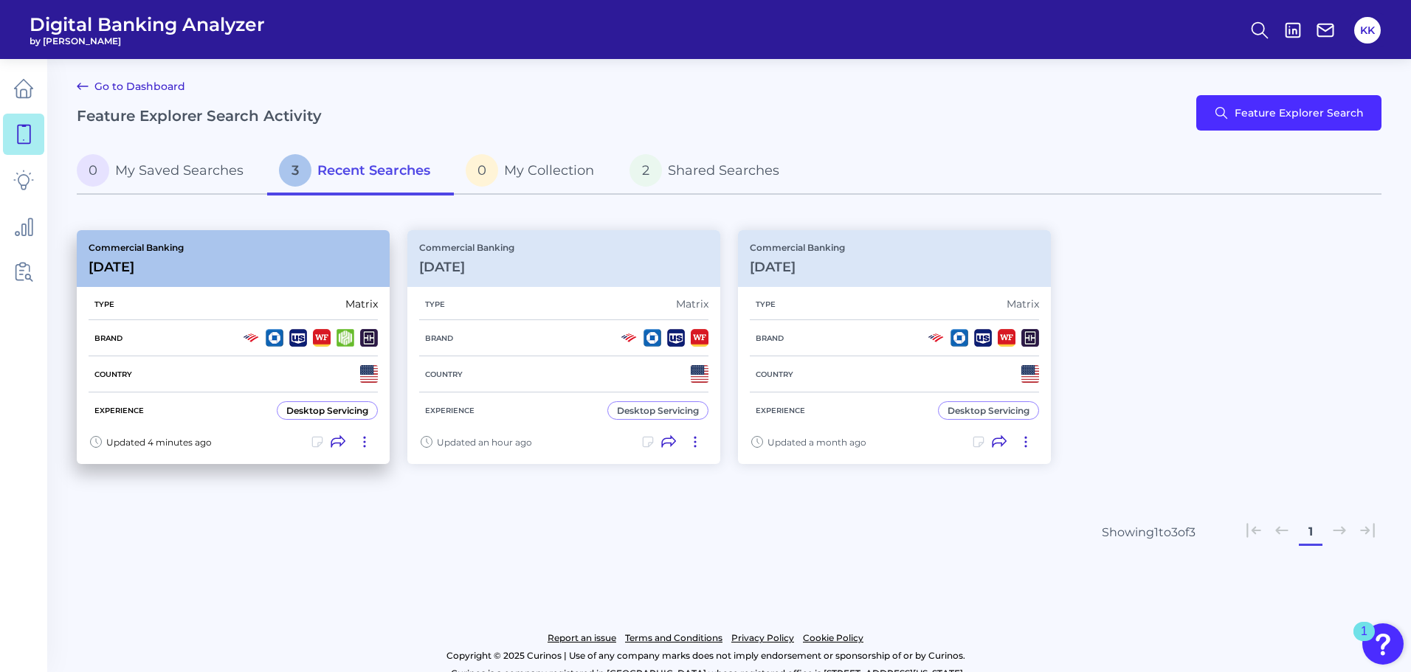
click at [367, 437] on icon at bounding box center [364, 442] width 15 height 15
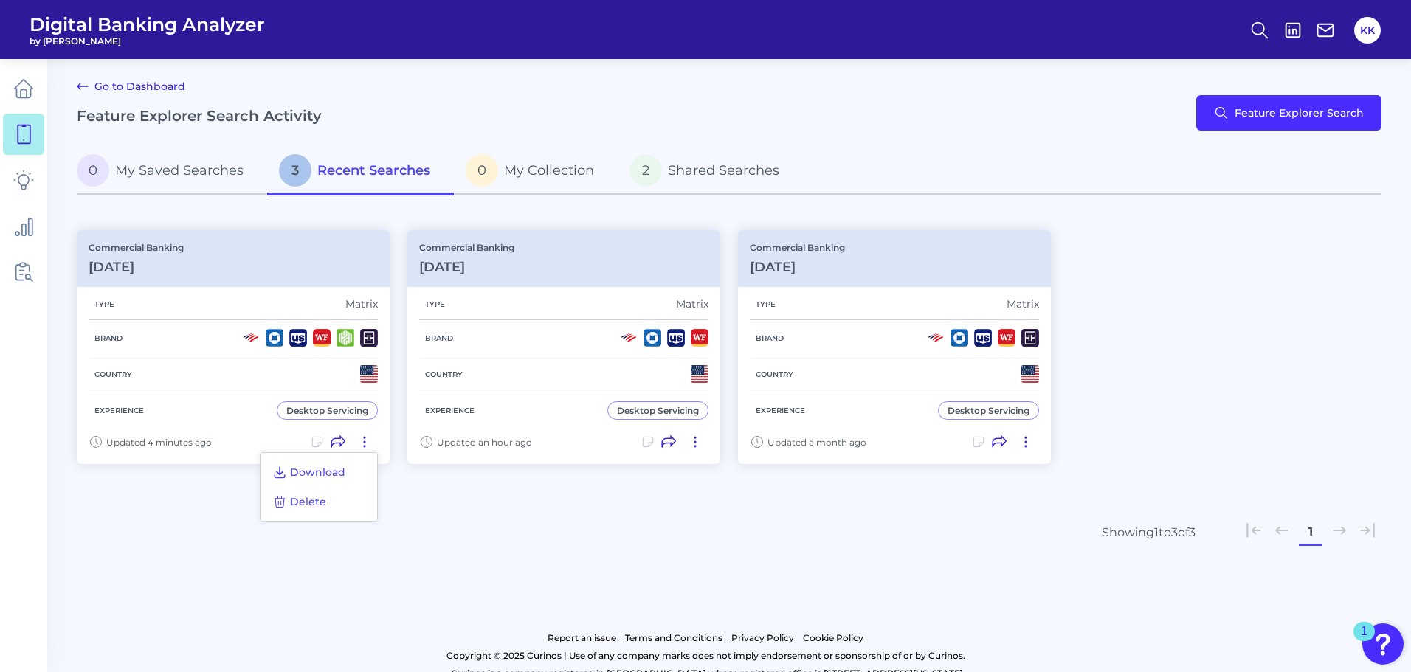
click at [336, 499] on div "Download Delete" at bounding box center [319, 486] width 118 height 69
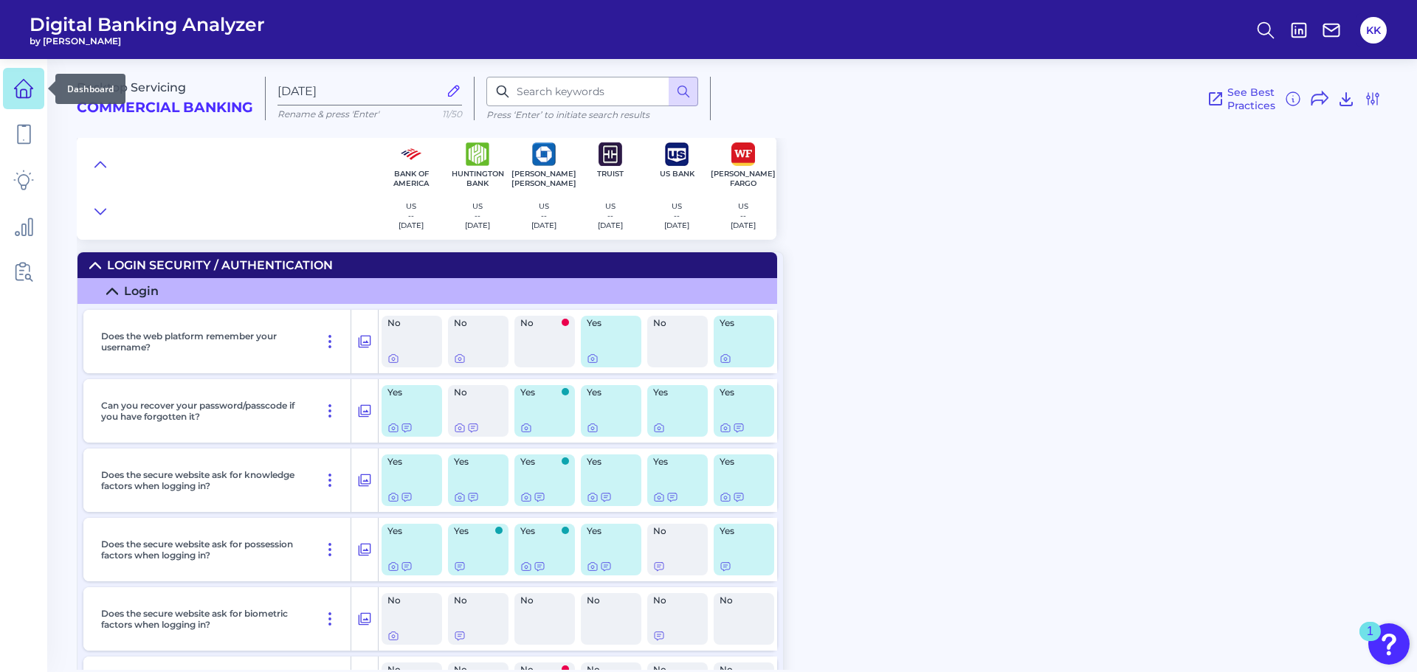
click at [26, 99] on link at bounding box center [23, 88] width 41 height 41
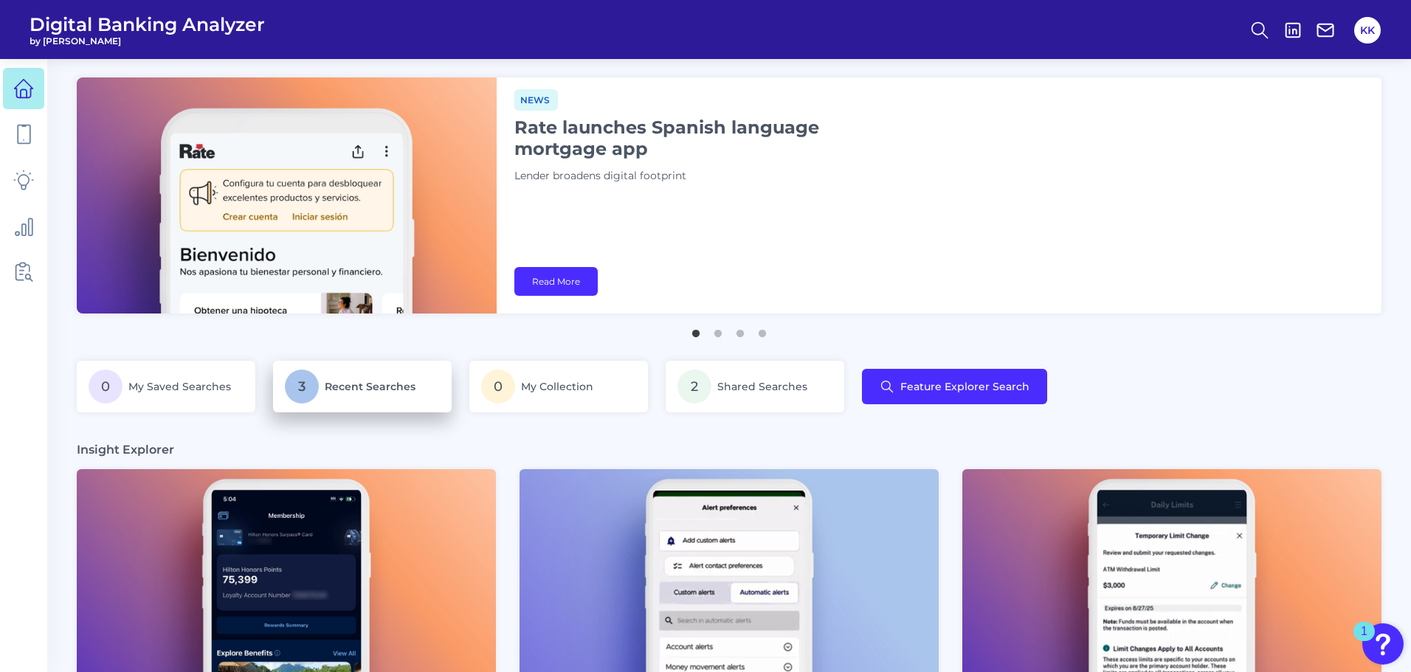
click at [356, 391] on span "Recent Searches" at bounding box center [370, 386] width 91 height 13
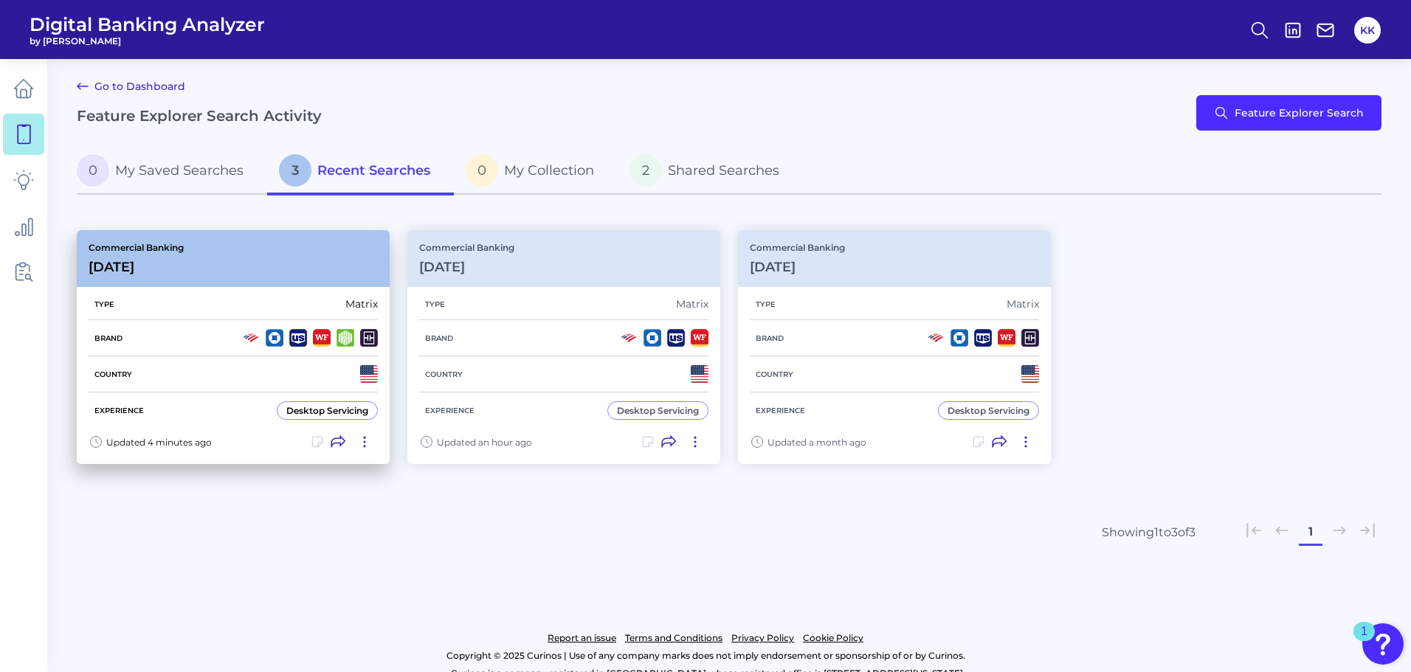
click at [363, 443] on icon at bounding box center [364, 442] width 15 height 15
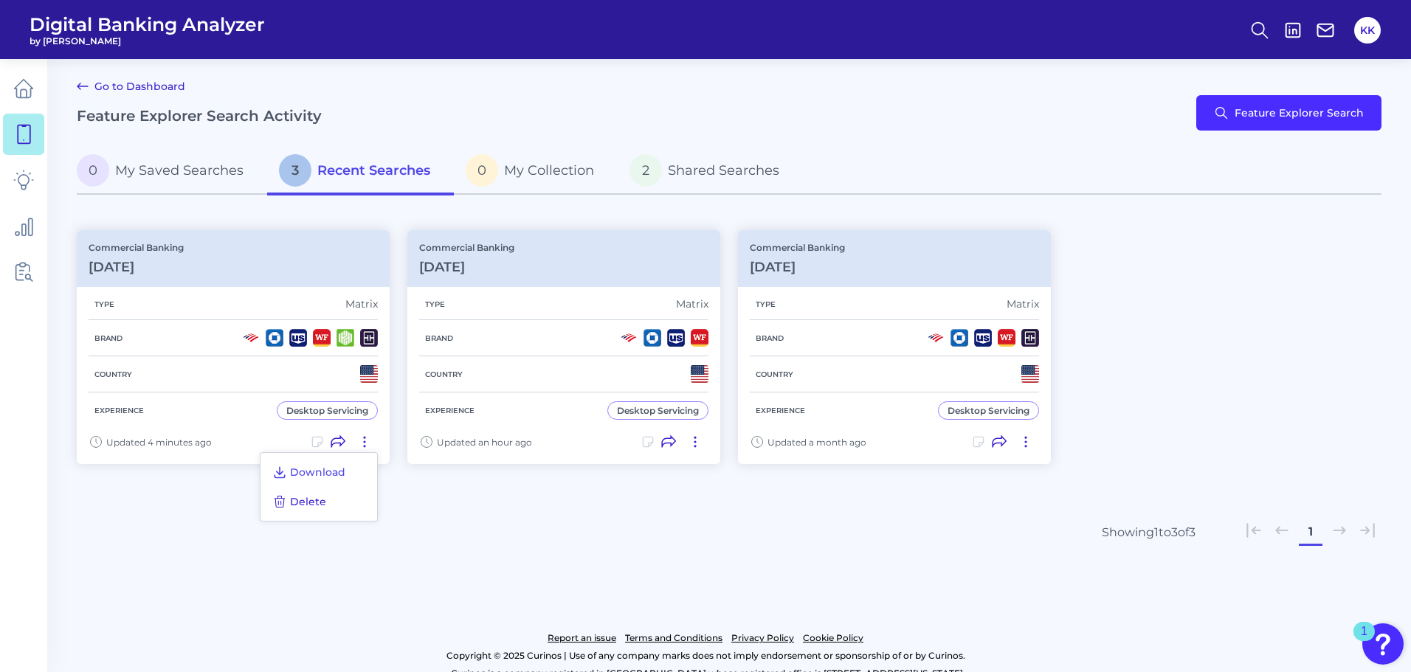
click at [311, 503] on span "Delete" at bounding box center [308, 501] width 36 height 13
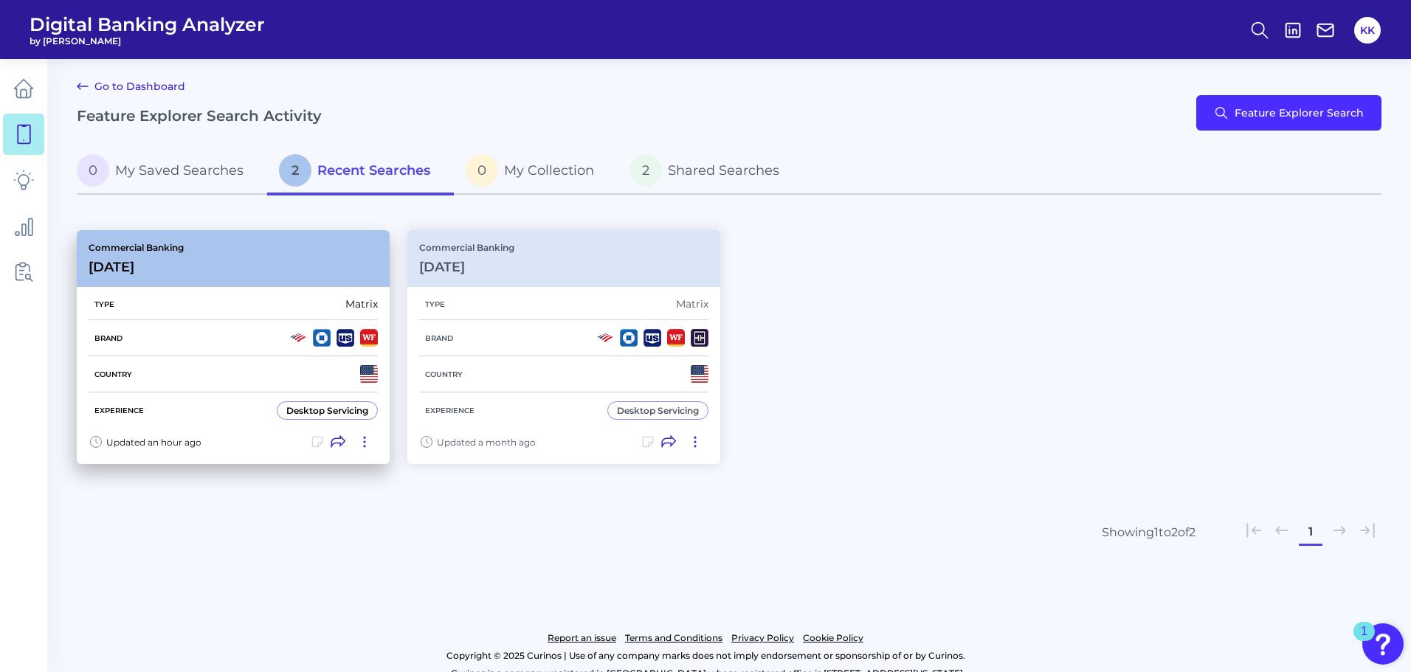
click at [363, 446] on icon at bounding box center [364, 442] width 15 height 15
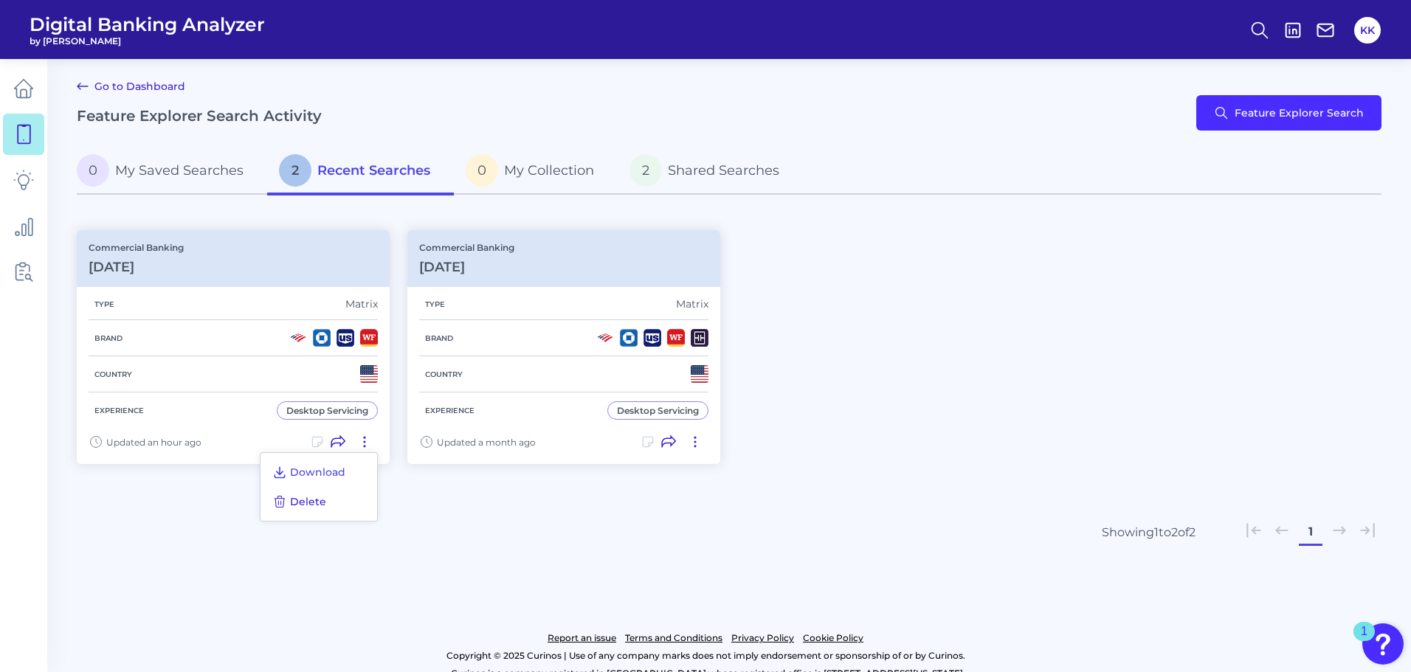
click at [313, 498] on span "Delete" at bounding box center [308, 501] width 36 height 13
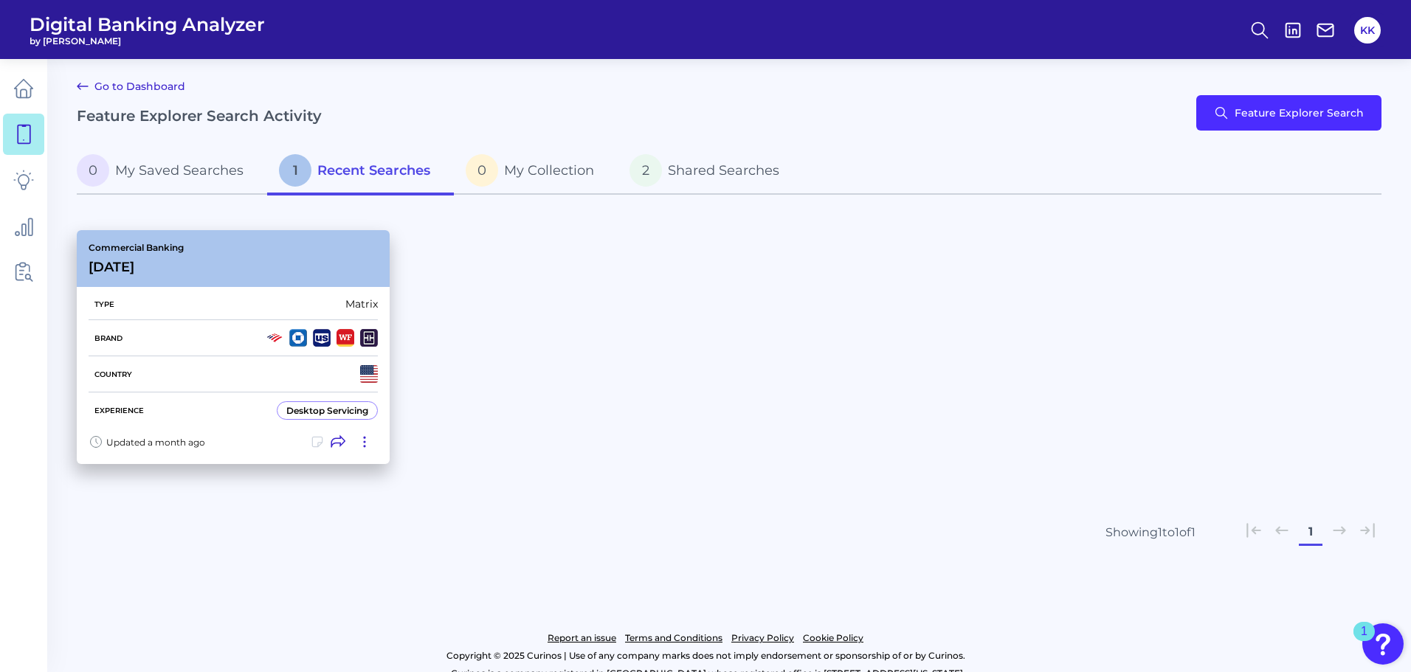
click at [363, 446] on icon at bounding box center [364, 442] width 15 height 15
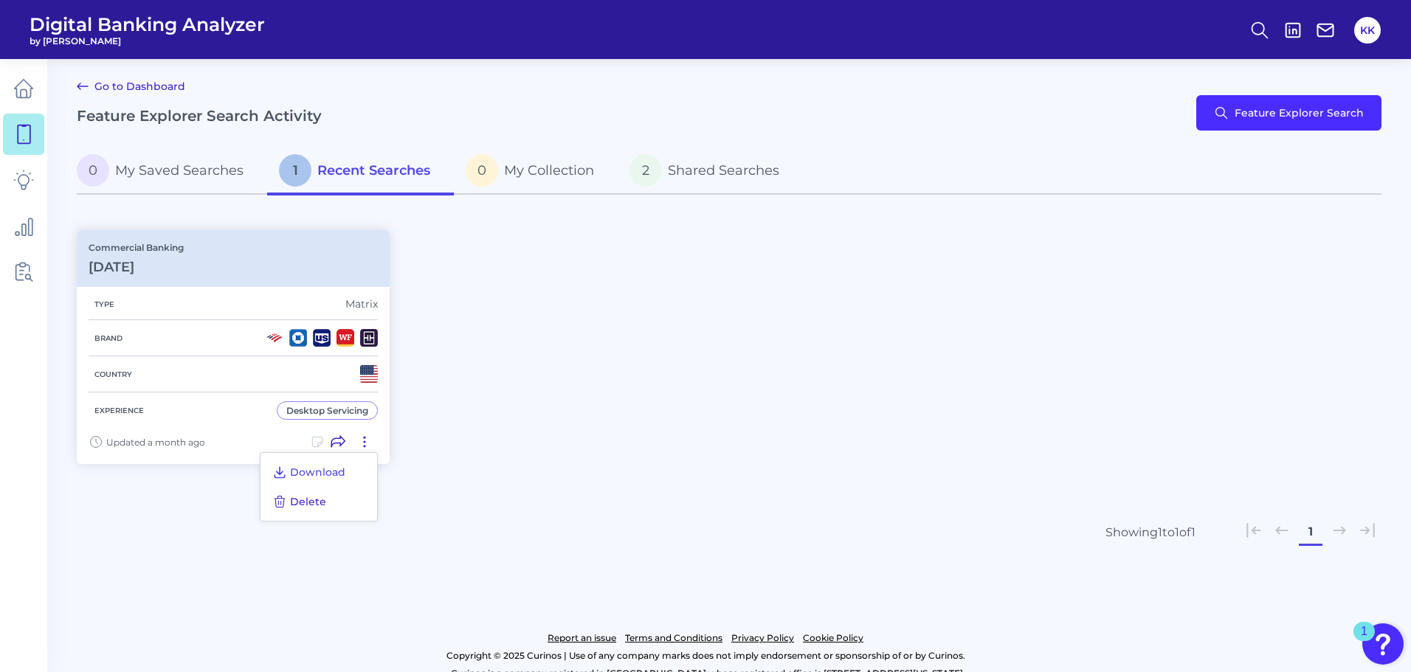
click at [298, 503] on span "Delete" at bounding box center [308, 501] width 36 height 13
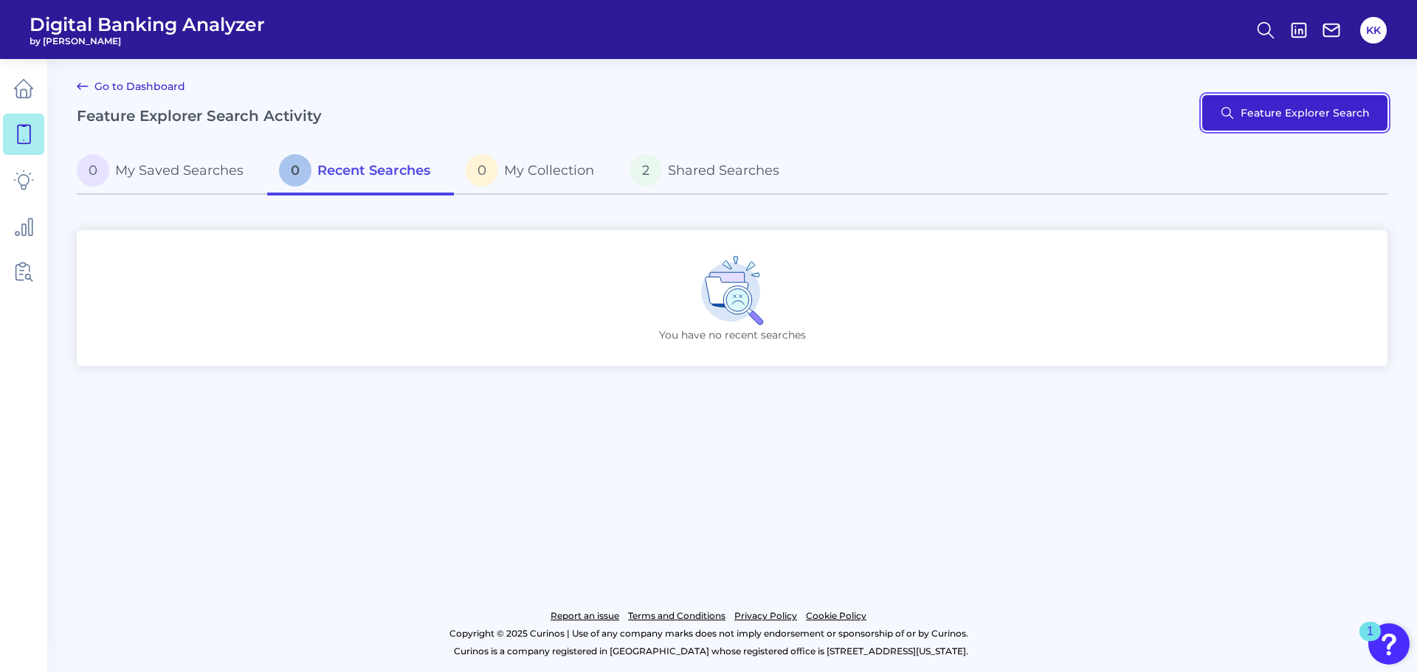
click at [1266, 108] on button "Feature Explorer Search" at bounding box center [1294, 112] width 185 height 35
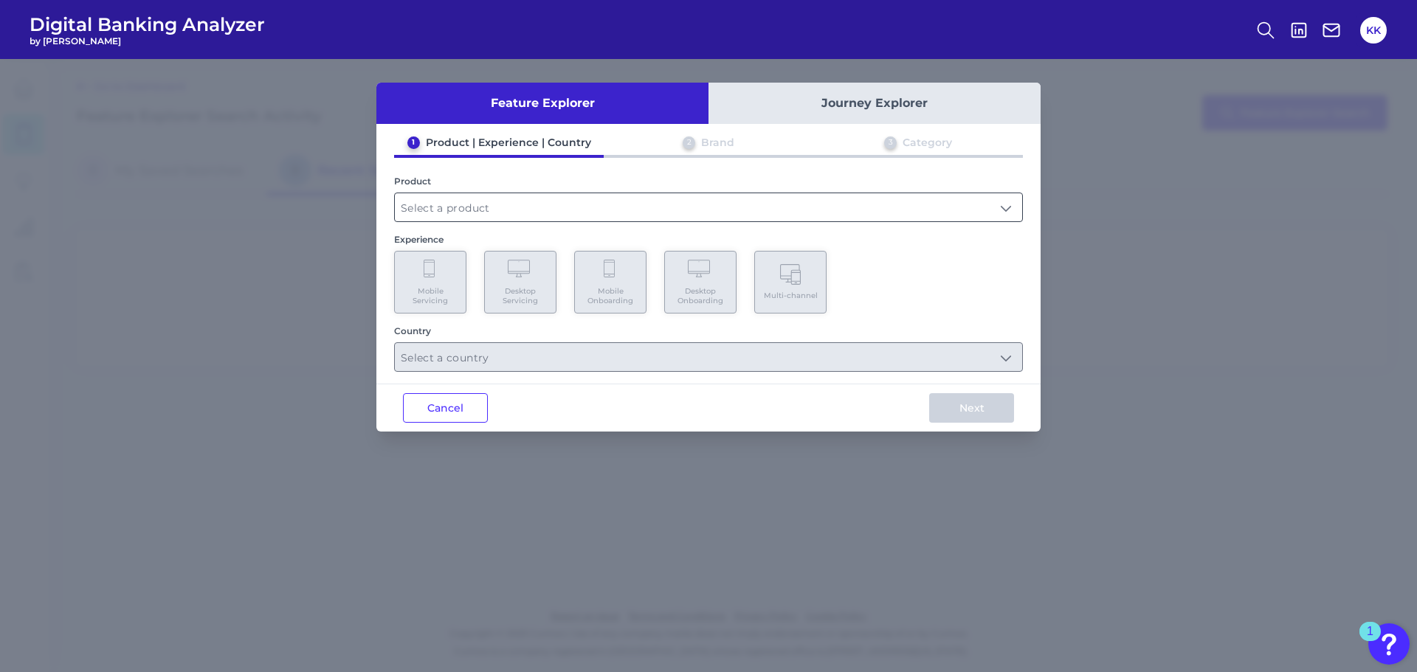
click at [521, 202] on input "text" at bounding box center [708, 207] width 627 height 28
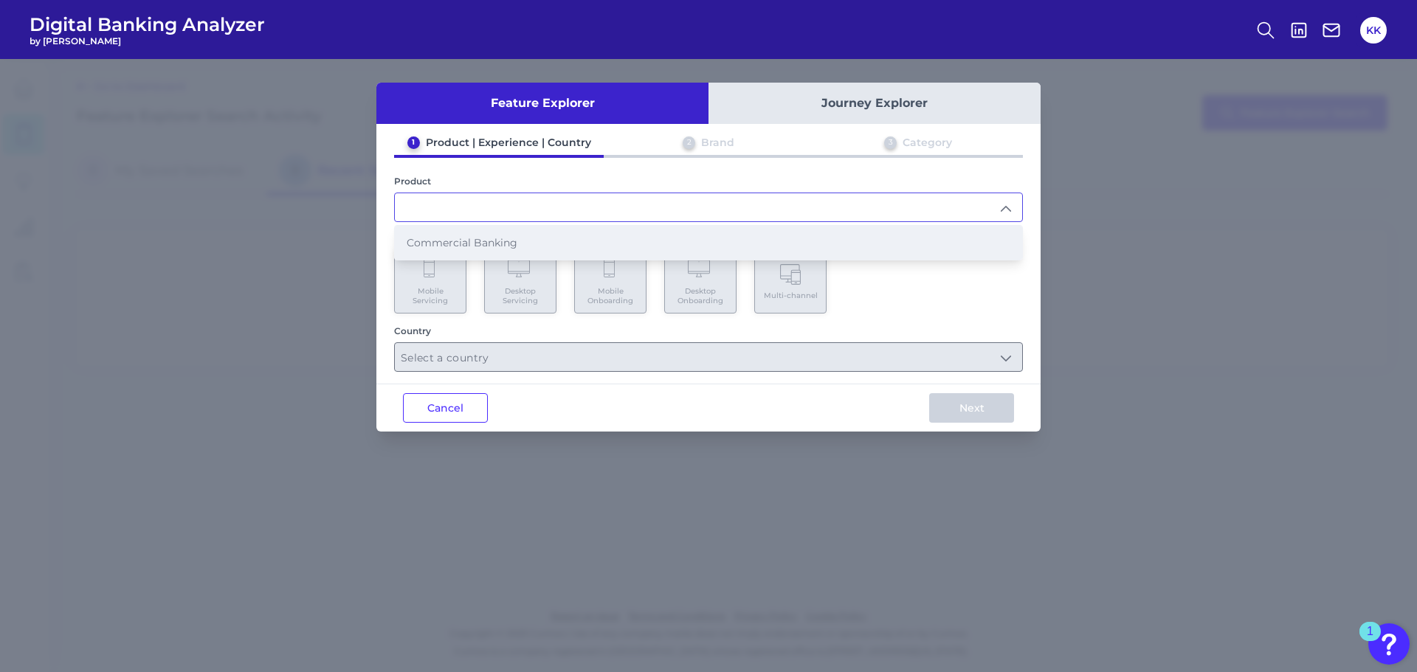
click at [481, 245] on span "Commercial Banking" at bounding box center [462, 242] width 111 height 13
type input "Commercial Banking"
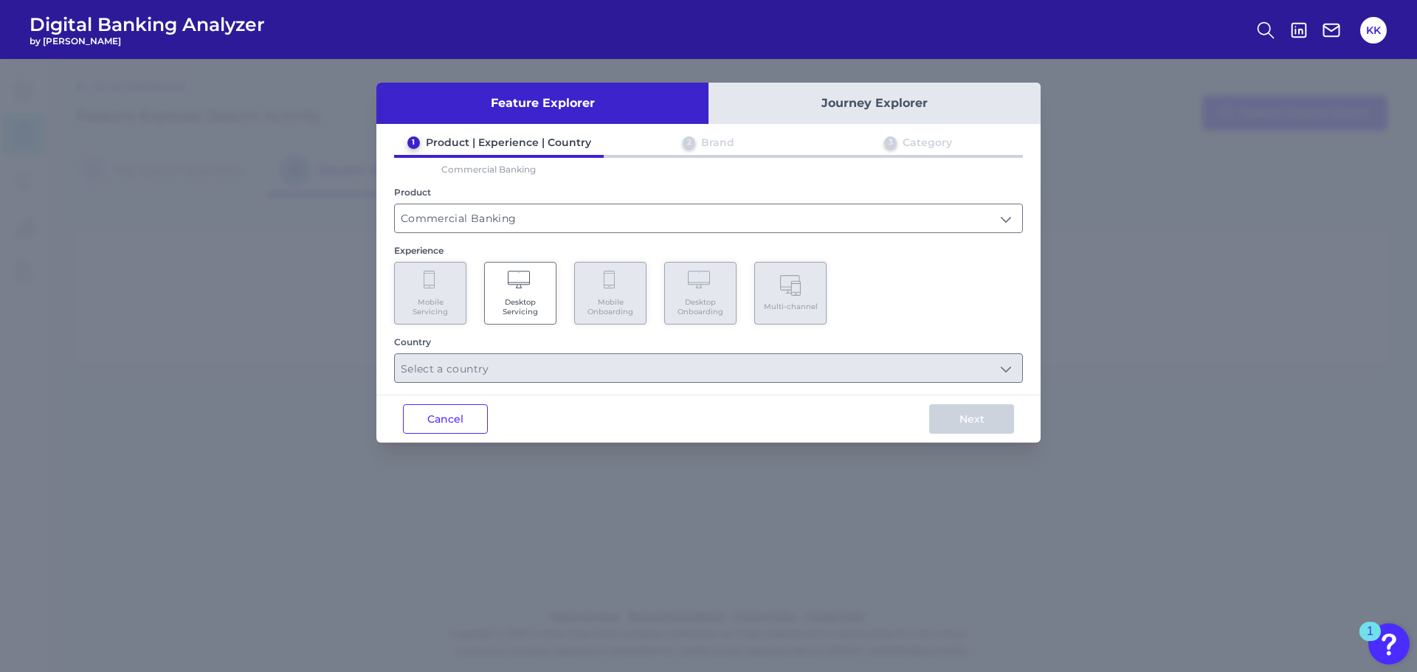
click at [518, 302] on span "Desktop Servicing" at bounding box center [520, 306] width 56 height 19
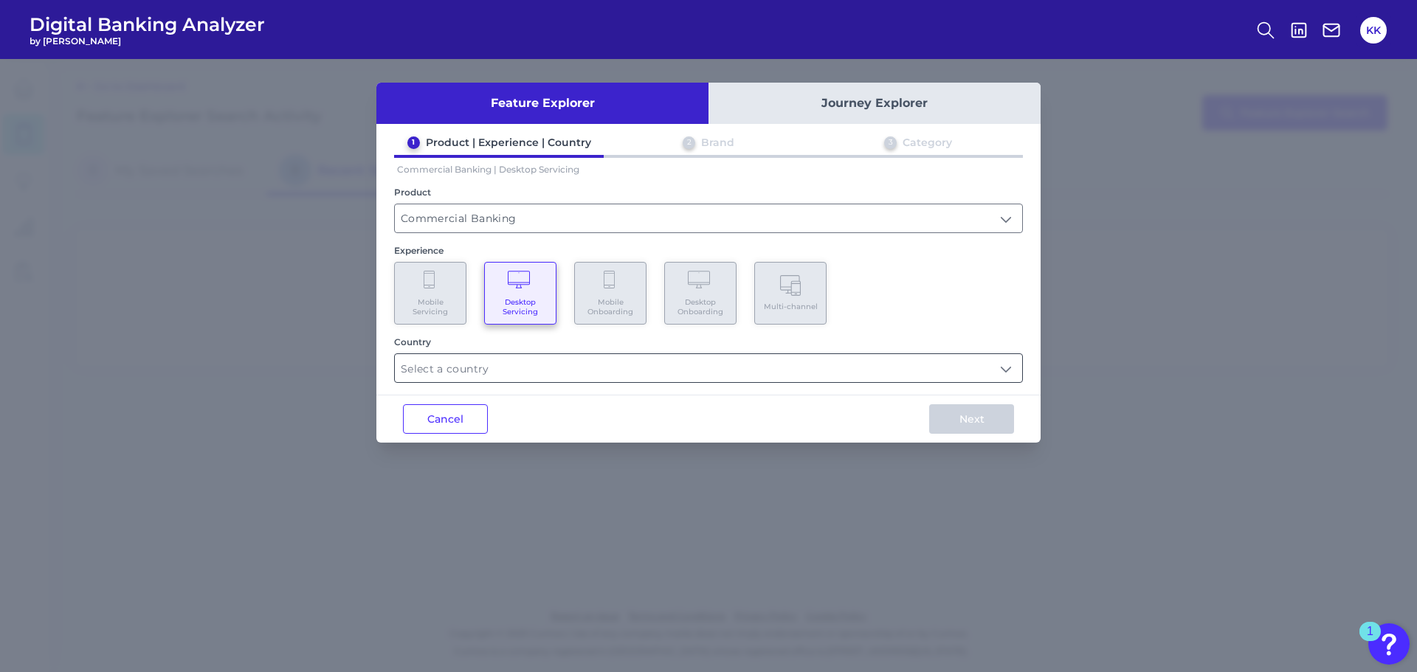
click at [463, 362] on input "text" at bounding box center [708, 368] width 627 height 28
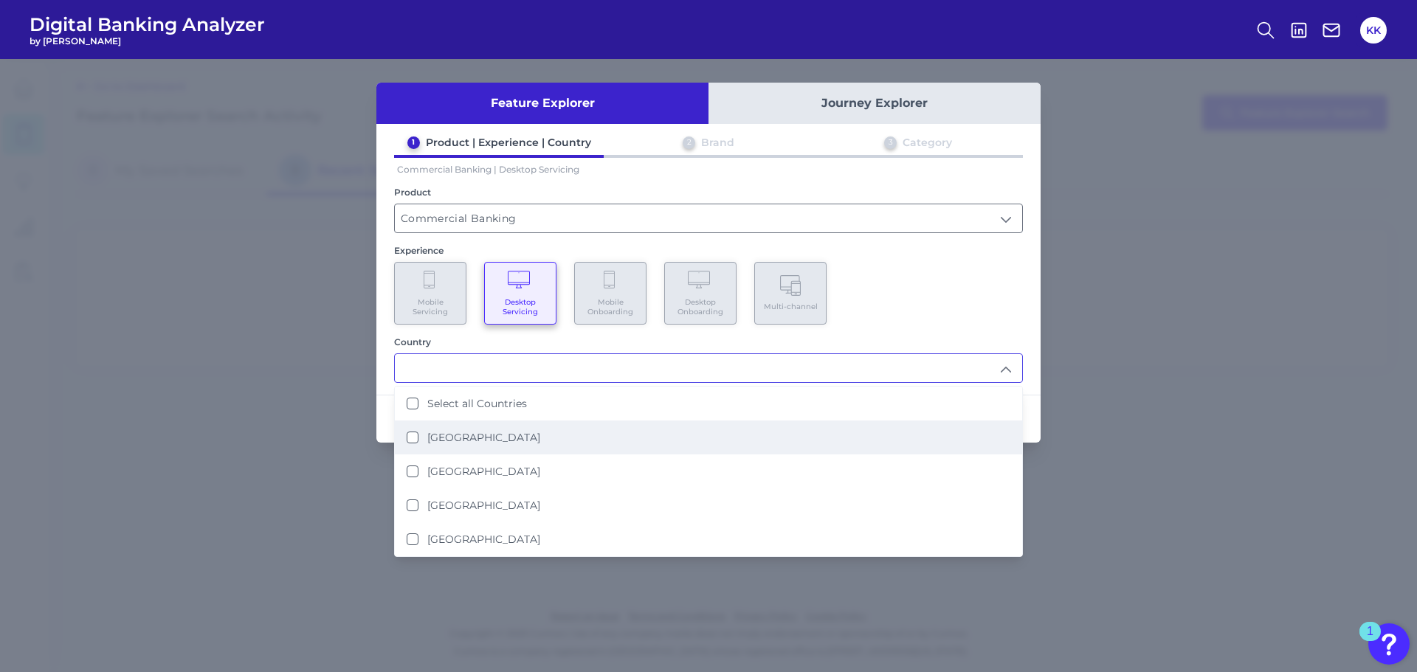
click at [411, 439] on States "[GEOGRAPHIC_DATA]" at bounding box center [413, 438] width 12 height 12
type input "[GEOGRAPHIC_DATA]"
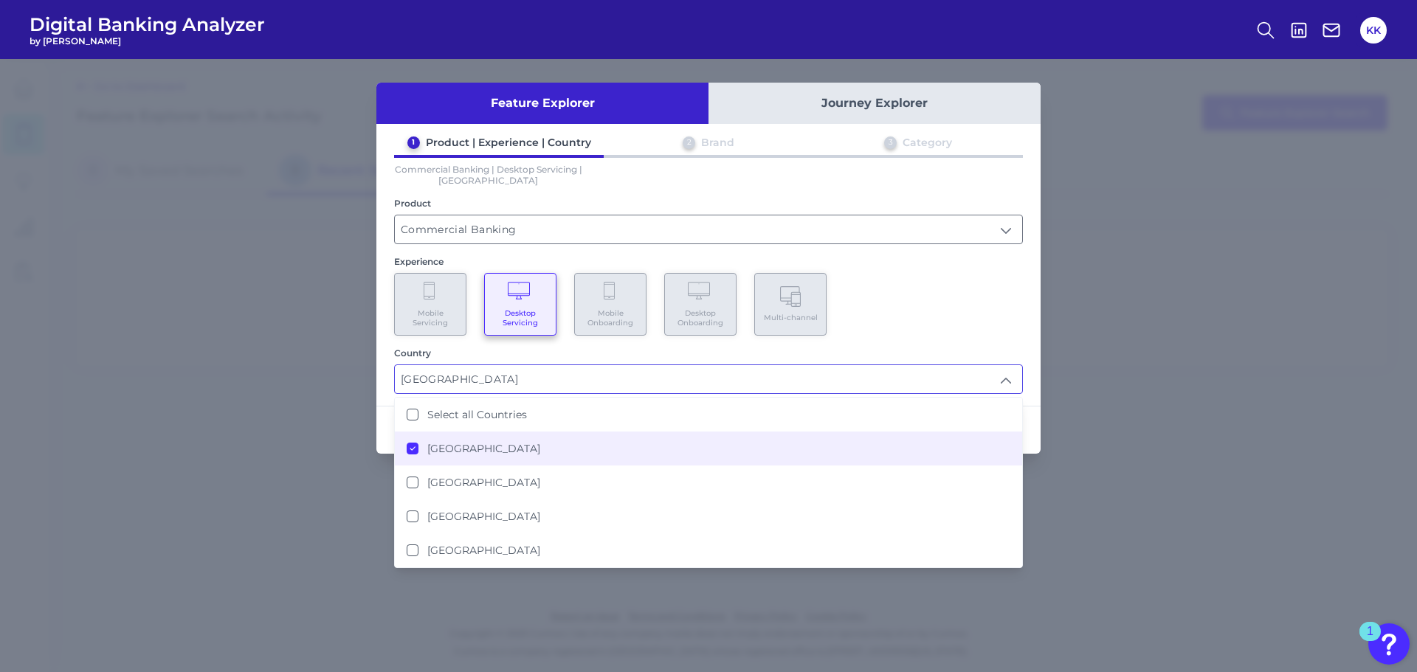
click at [948, 319] on div "Mobile Servicing Desktop Servicing Mobile Onboarding Desktop Onboarding Multi-c…" at bounding box center [708, 304] width 629 height 63
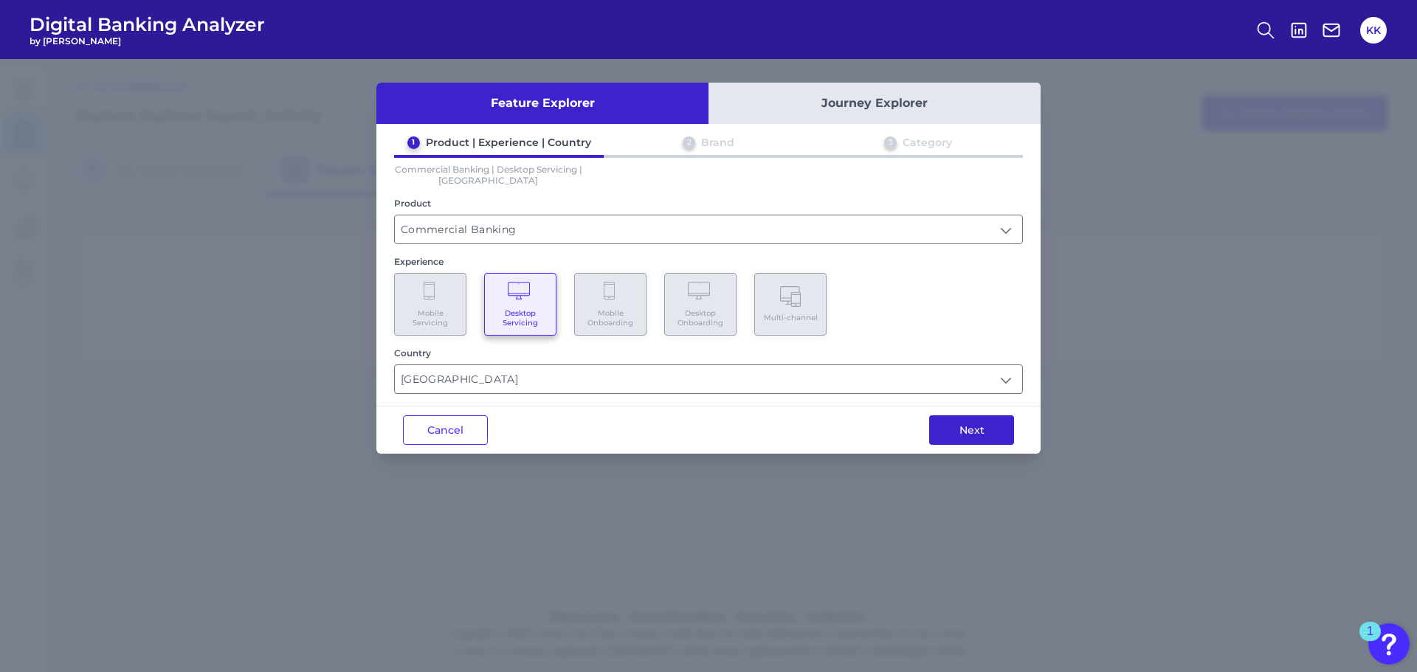
click at [980, 431] on button "Next" at bounding box center [971, 430] width 85 height 30
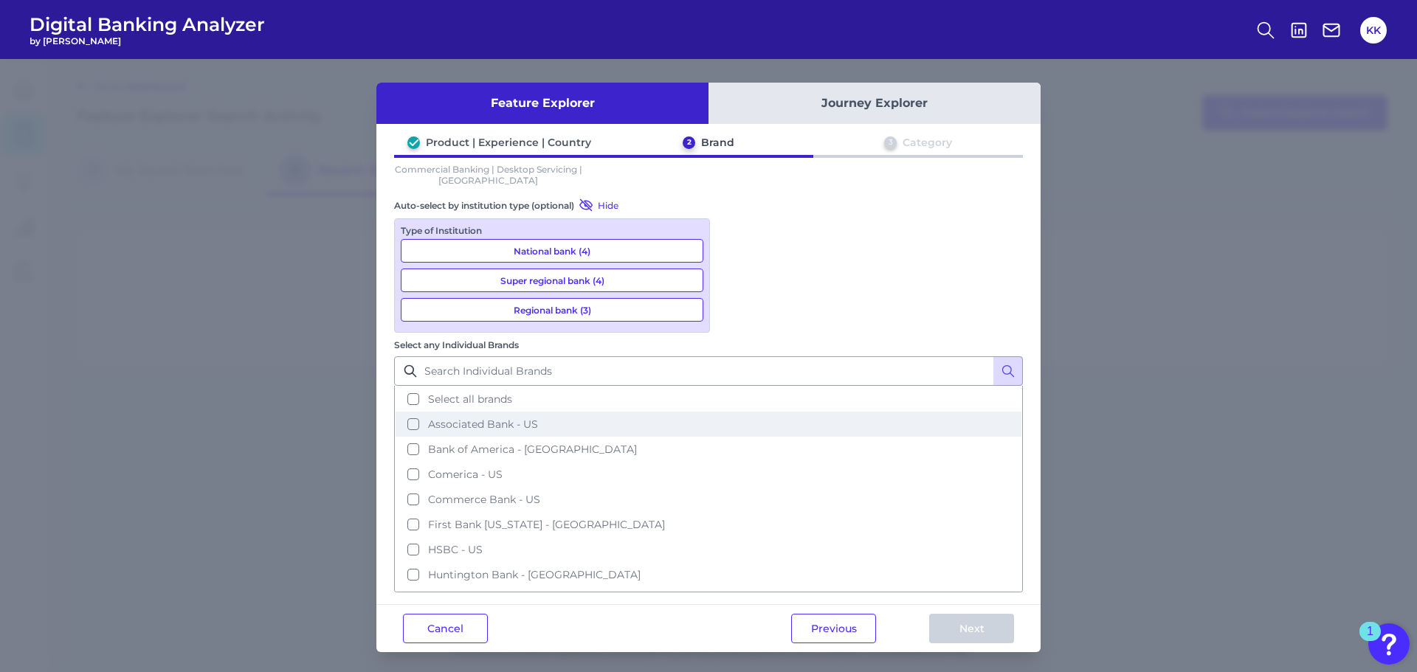
click at [730, 437] on button "Bank of America - [GEOGRAPHIC_DATA]" at bounding box center [709, 449] width 626 height 25
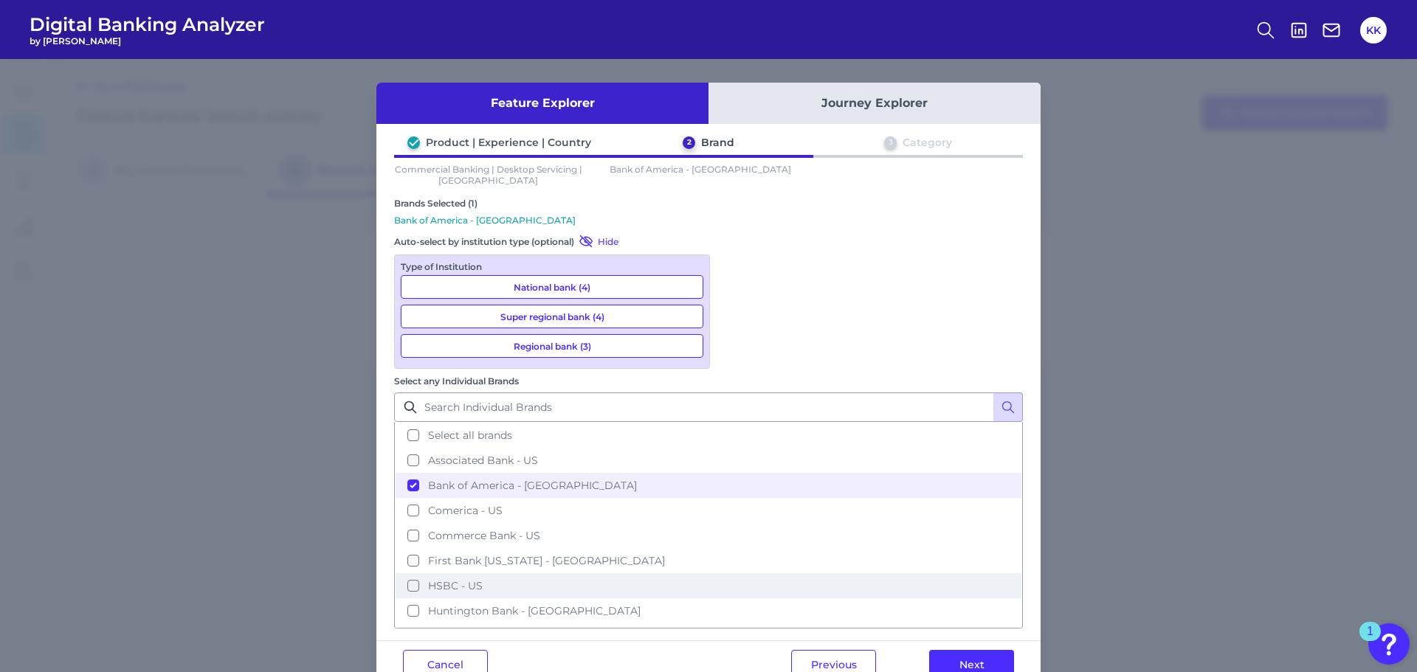
click at [733, 573] on button "HSBC - US" at bounding box center [709, 585] width 626 height 25
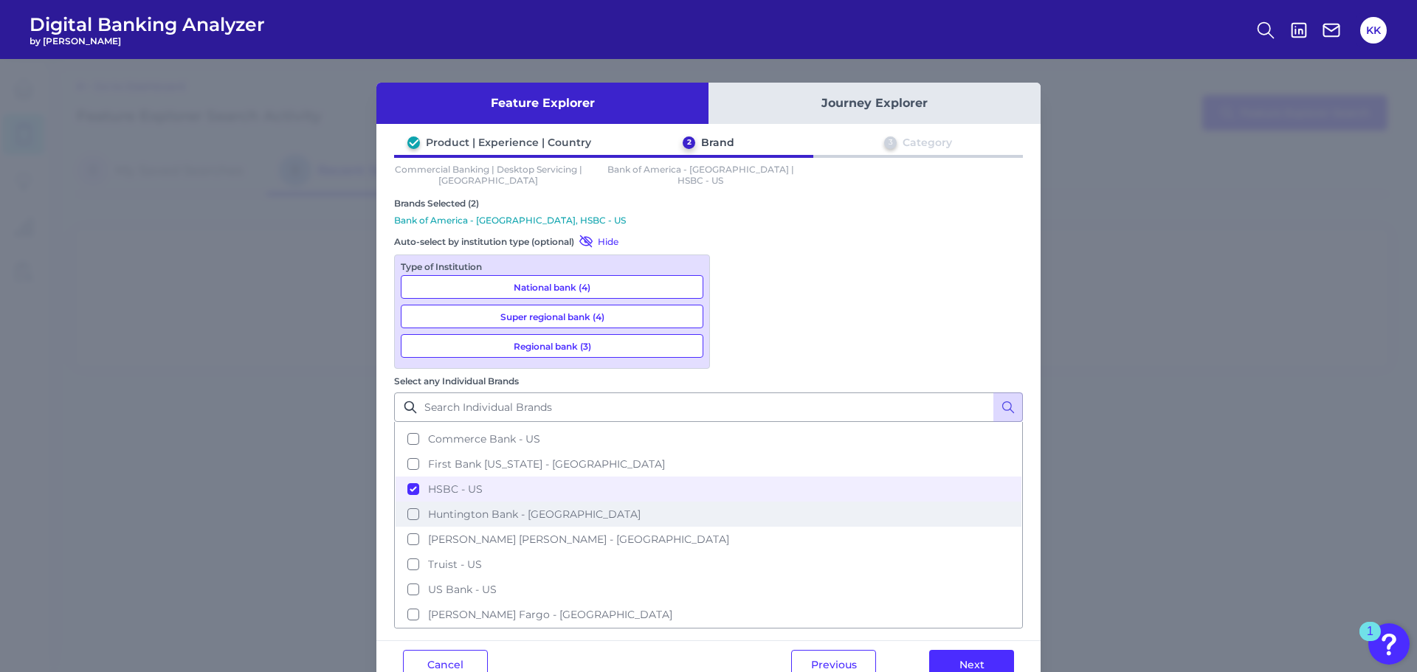
click at [735, 502] on button "Huntington Bank - [GEOGRAPHIC_DATA]" at bounding box center [709, 514] width 626 height 25
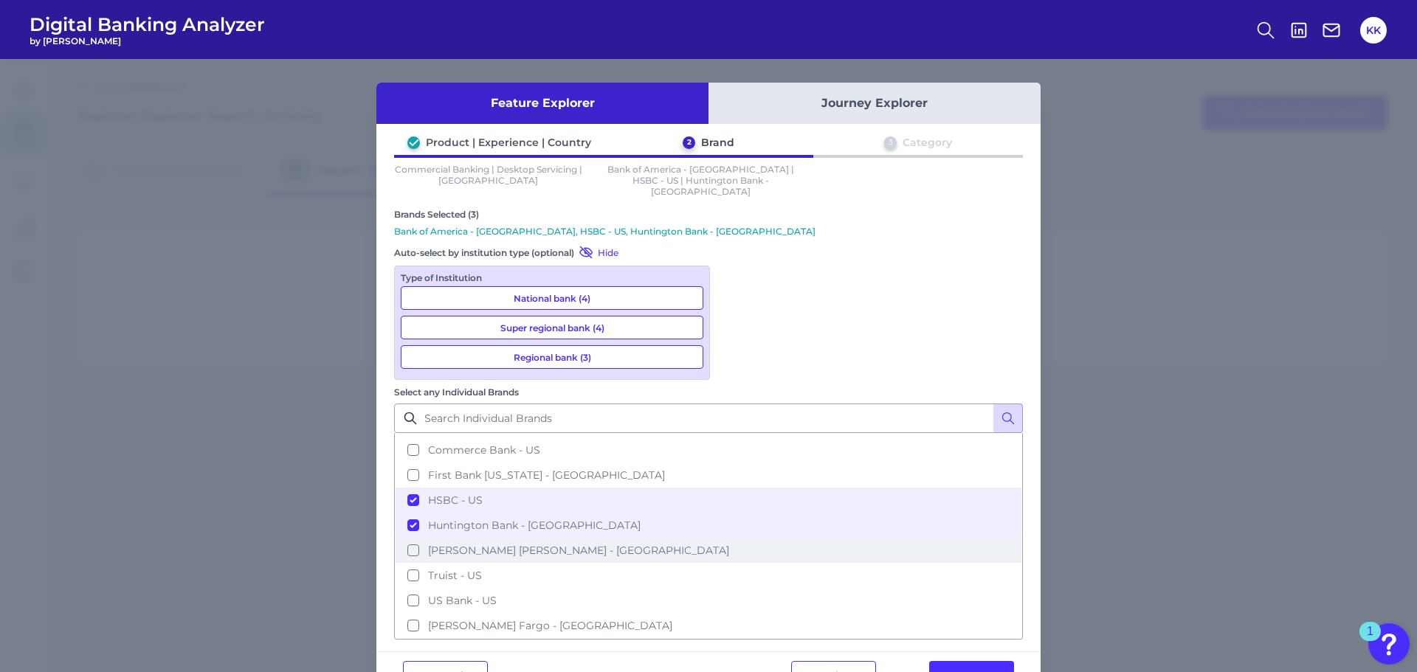
click at [733, 538] on button "[PERSON_NAME] [PERSON_NAME] - [GEOGRAPHIC_DATA]" at bounding box center [709, 550] width 626 height 25
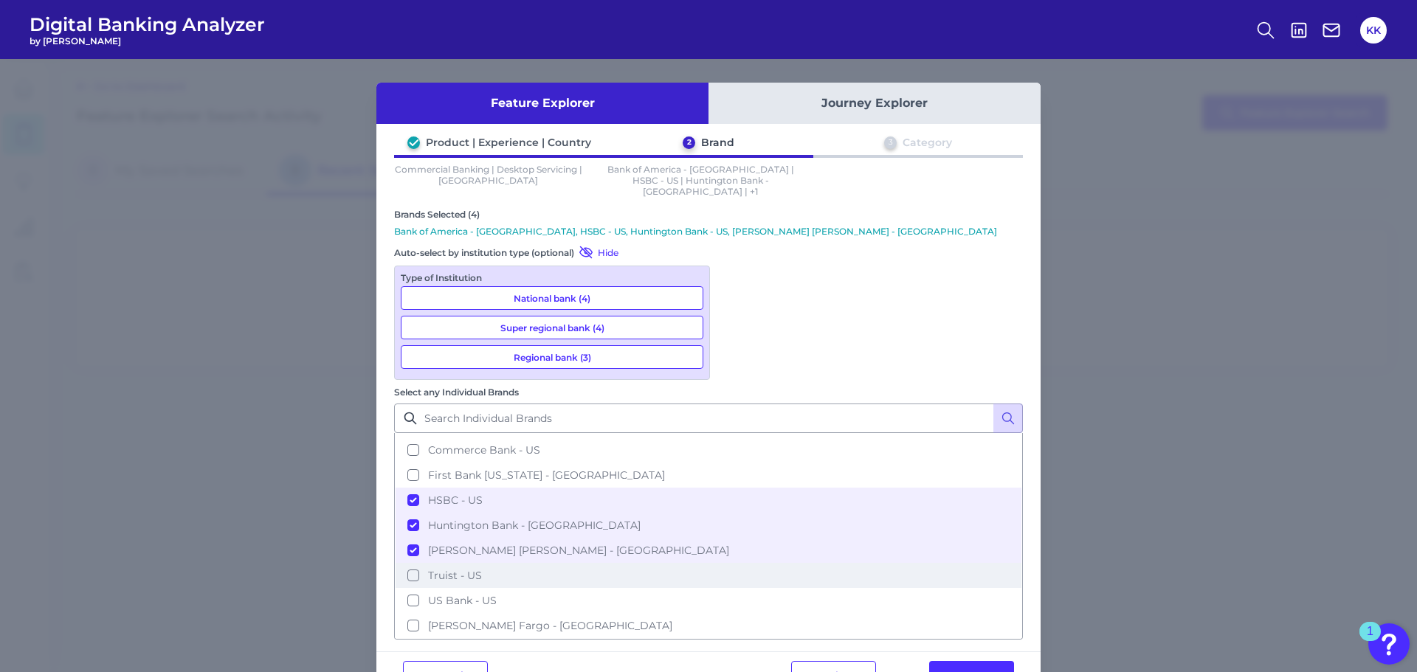
click at [736, 563] on button "Truist - US" at bounding box center [709, 575] width 626 height 25
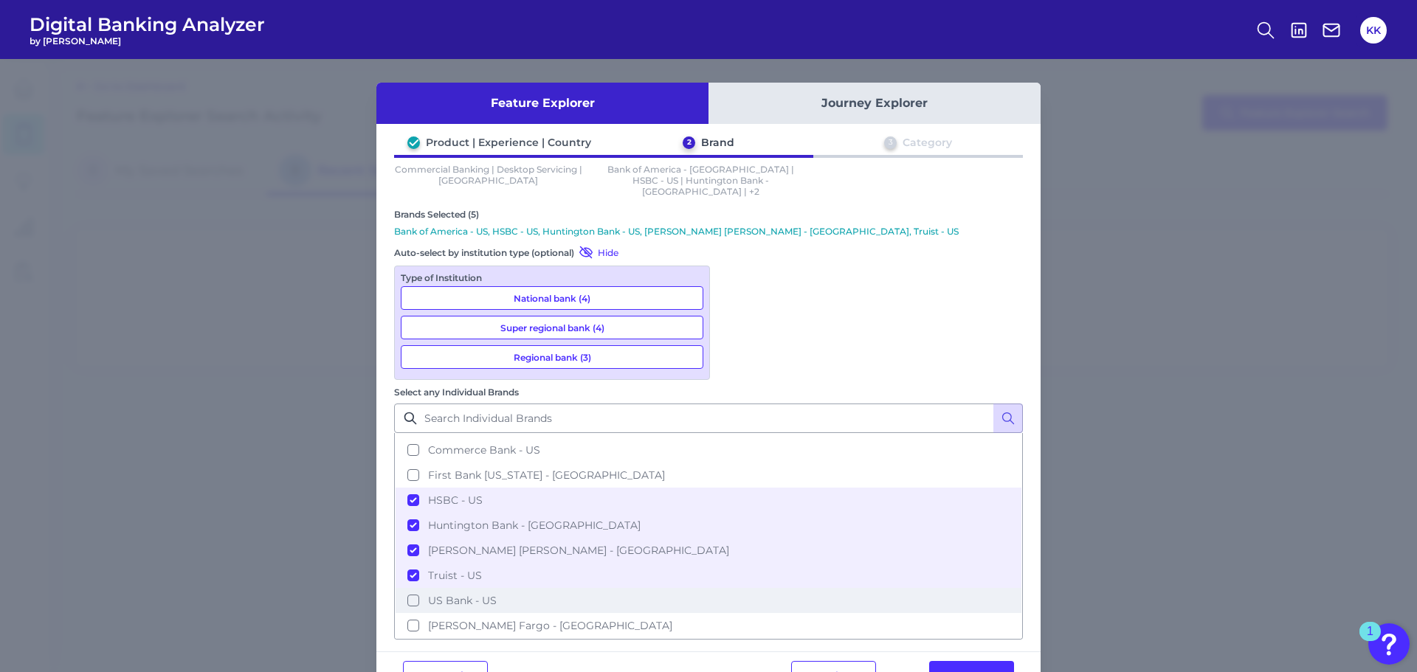
click at [734, 588] on button "US Bank - US" at bounding box center [709, 600] width 626 height 25
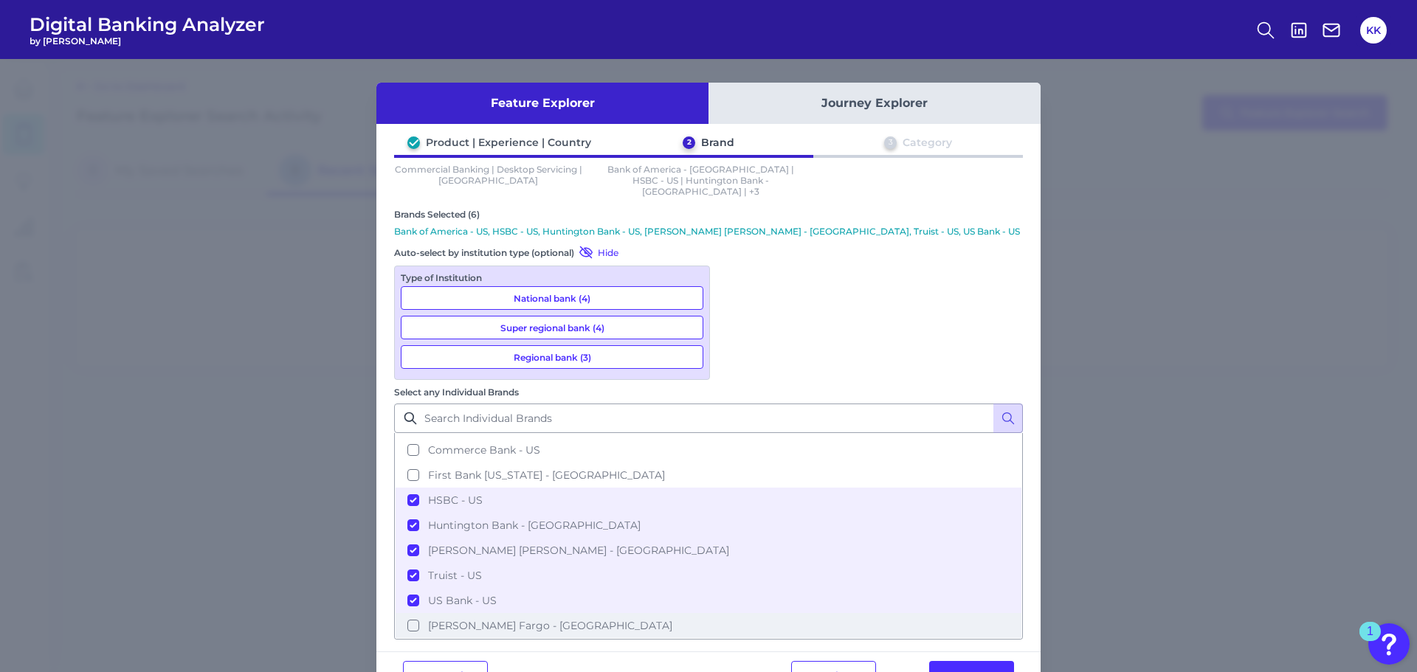
click at [735, 613] on button "[PERSON_NAME] Fargo - [GEOGRAPHIC_DATA]" at bounding box center [709, 625] width 626 height 25
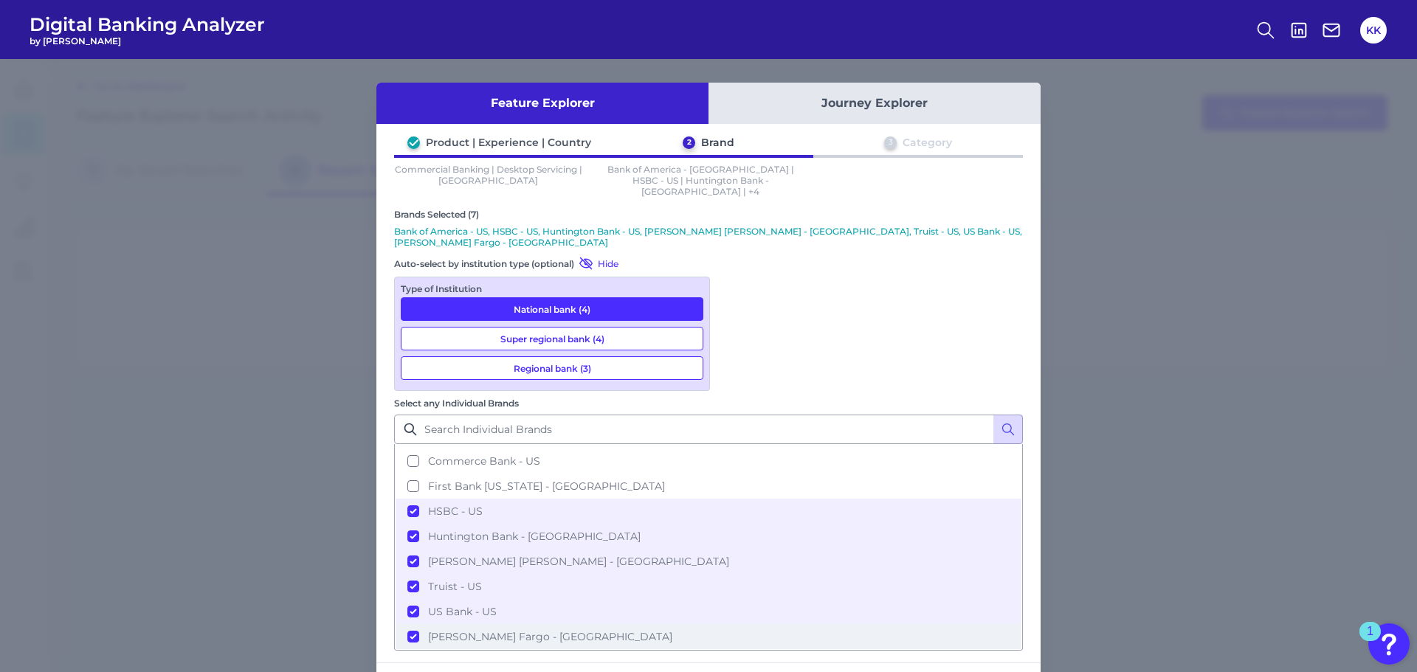
scroll to position [0, 0]
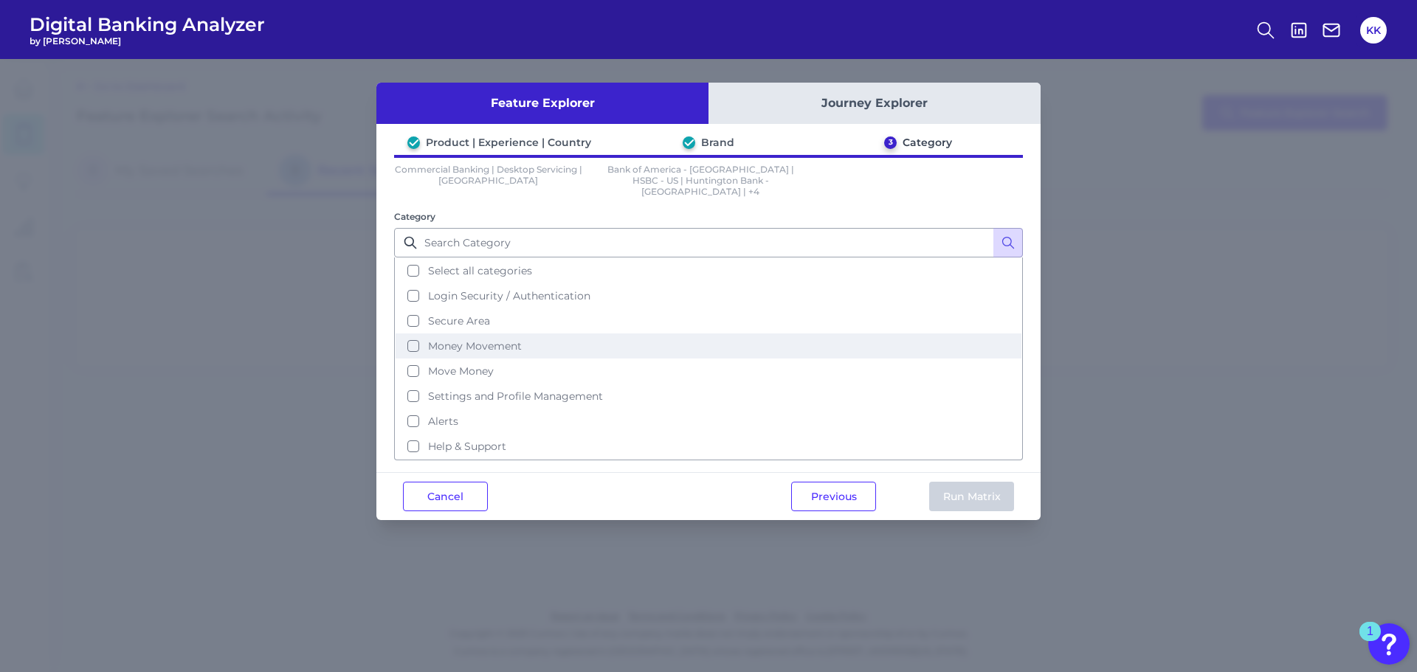
click at [448, 339] on span "Money Movement" at bounding box center [475, 345] width 94 height 13
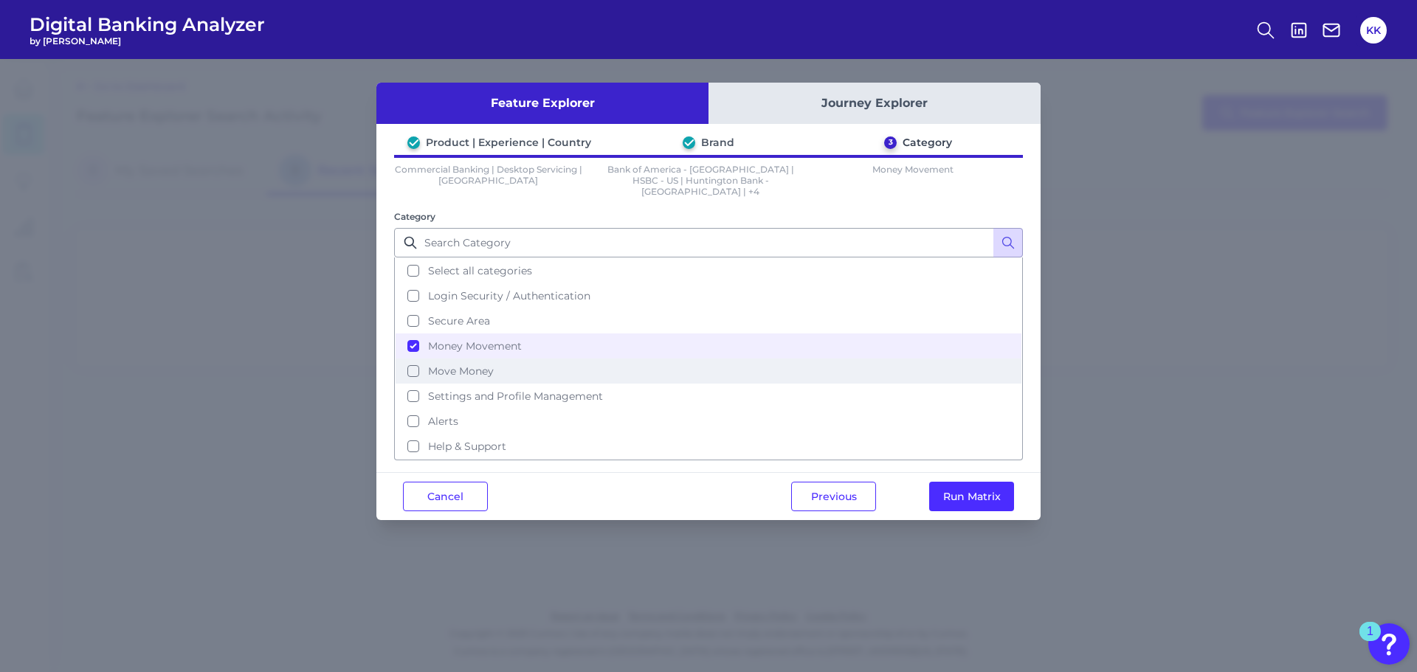
click at [441, 365] on span "Move Money" at bounding box center [461, 371] width 66 height 13
click at [944, 485] on button "Run Matrix" at bounding box center [971, 497] width 85 height 30
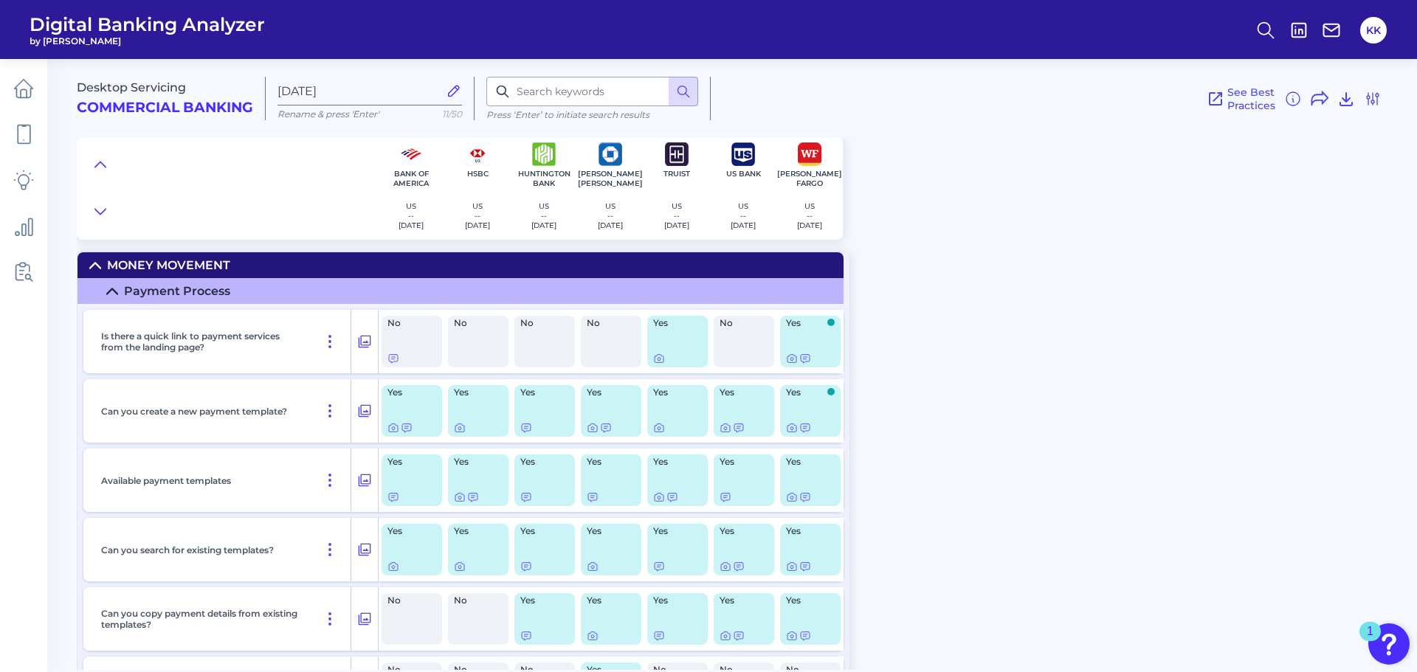
scroll to position [295, 0]
